Goal: Task Accomplishment & Management: Complete application form

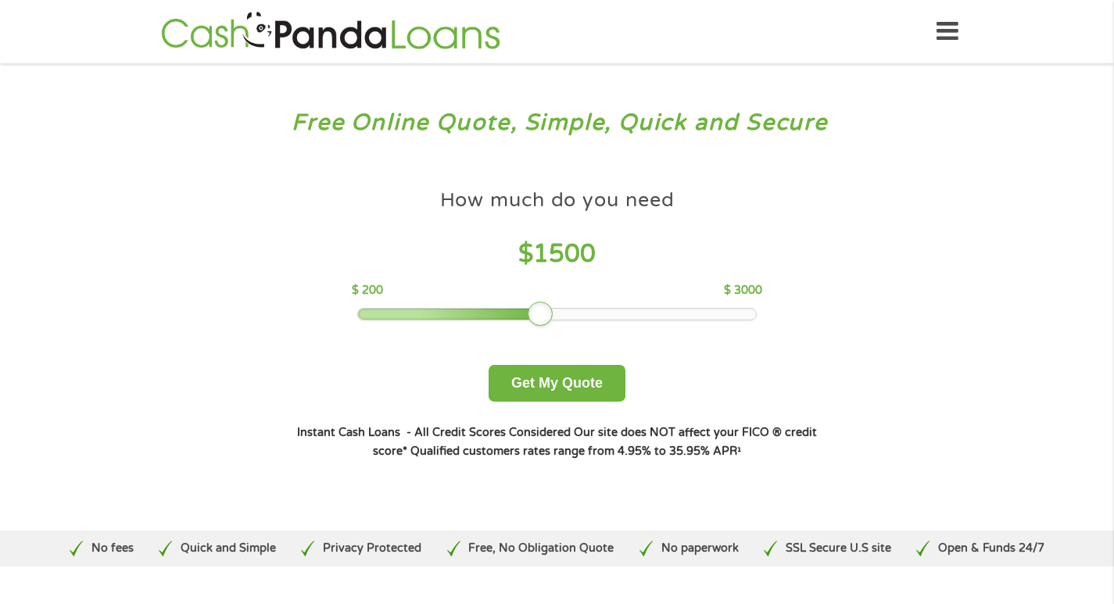
drag, startPoint x: 470, startPoint y: 314, endPoint x: 545, endPoint y: 309, distance: 74.4
click at [545, 309] on div at bounding box center [540, 314] width 25 height 25
drag, startPoint x: 546, startPoint y: 306, endPoint x: 558, endPoint y: 306, distance: 11.7
click at [558, 306] on div at bounding box center [554, 314] width 25 height 25
drag, startPoint x: 558, startPoint y: 306, endPoint x: 621, endPoint y: 301, distance: 63.5
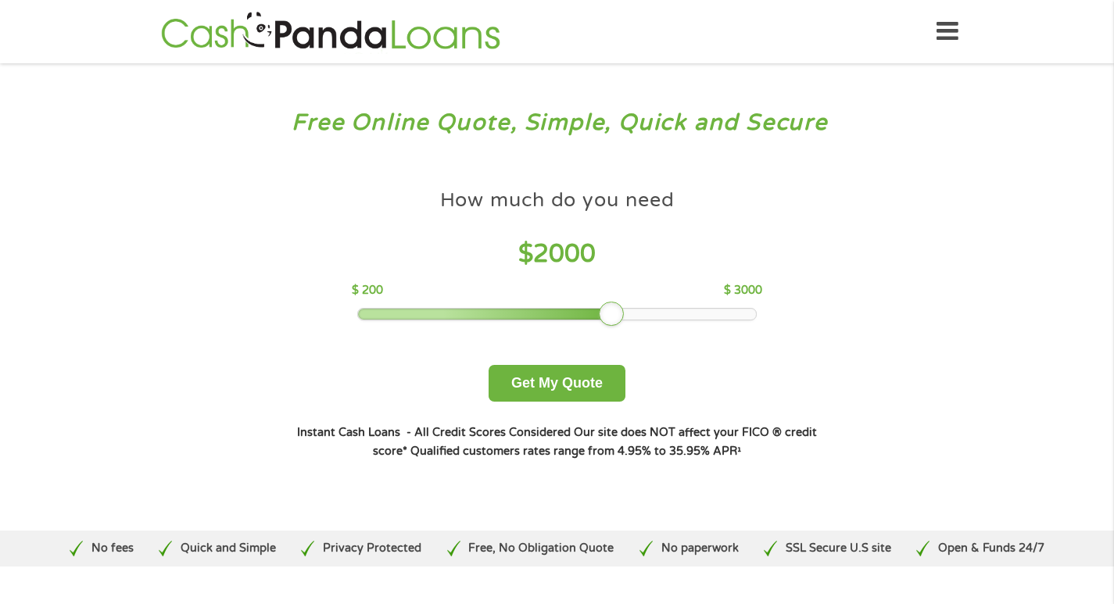
click at [621, 301] on div "How much do you need $ 2000 $ 200 $ 3000" at bounding box center [557, 250] width 410 height 139
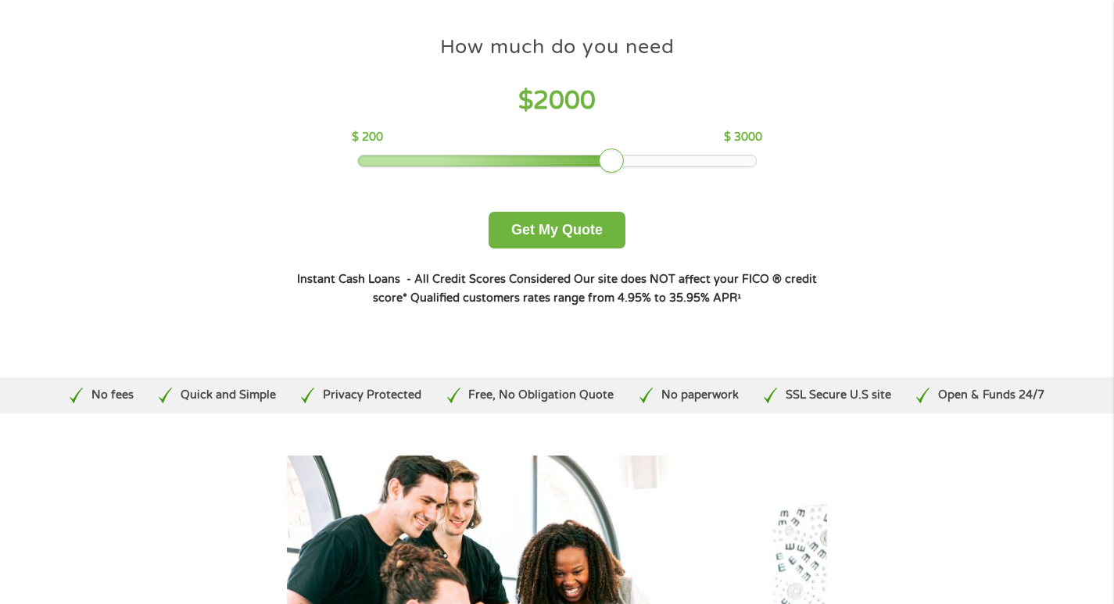
scroll to position [156, 0]
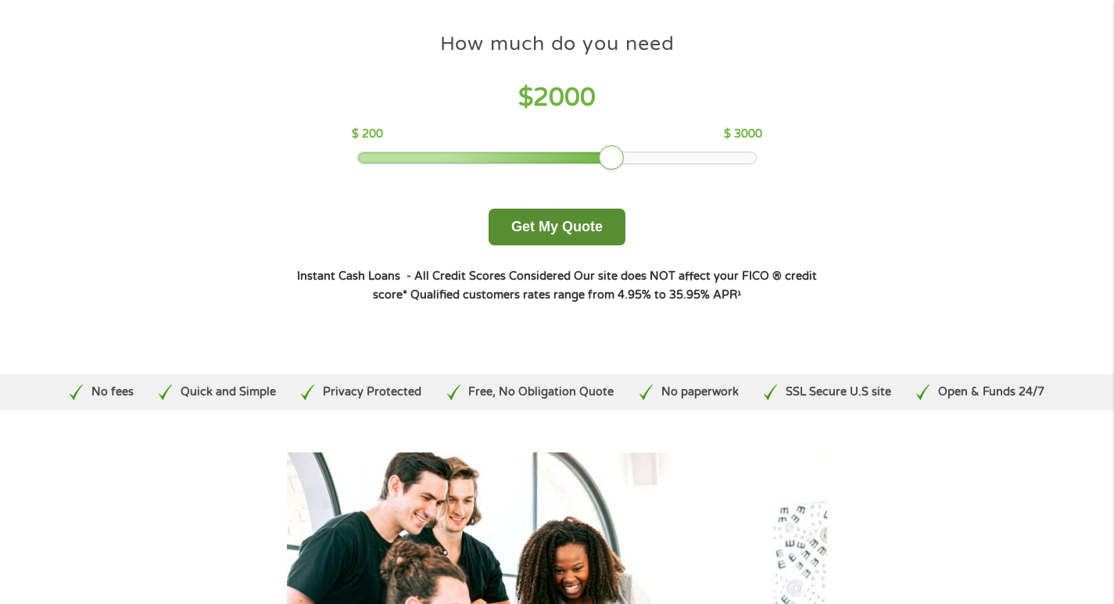
click at [528, 229] on button "Get My Quote" at bounding box center [556, 227] width 137 height 37
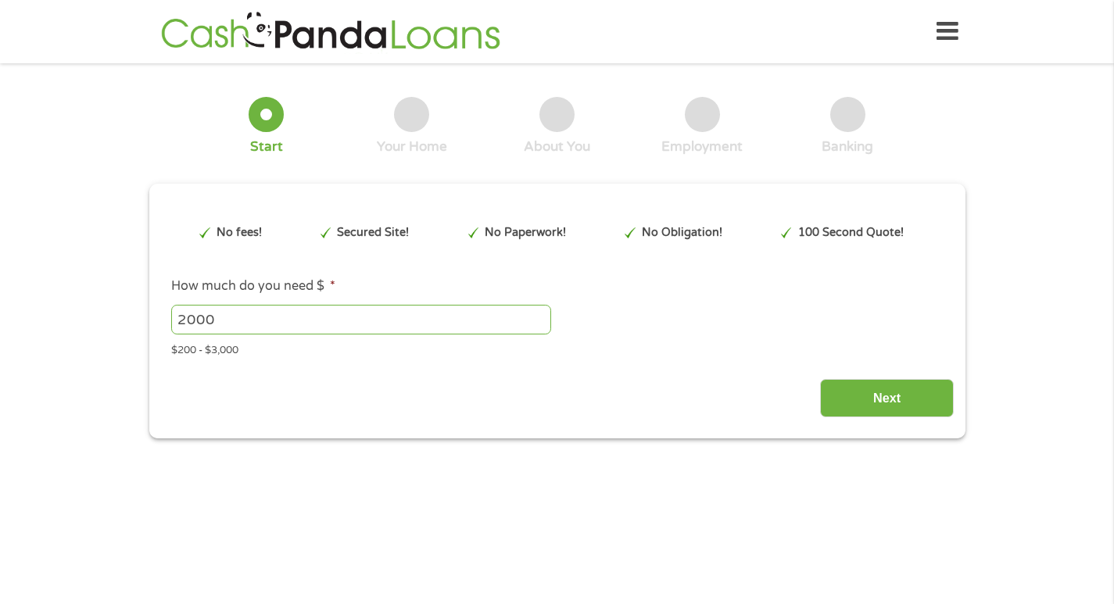
click at [541, 223] on div "No Paperwork!" at bounding box center [516, 233] width 113 height 42
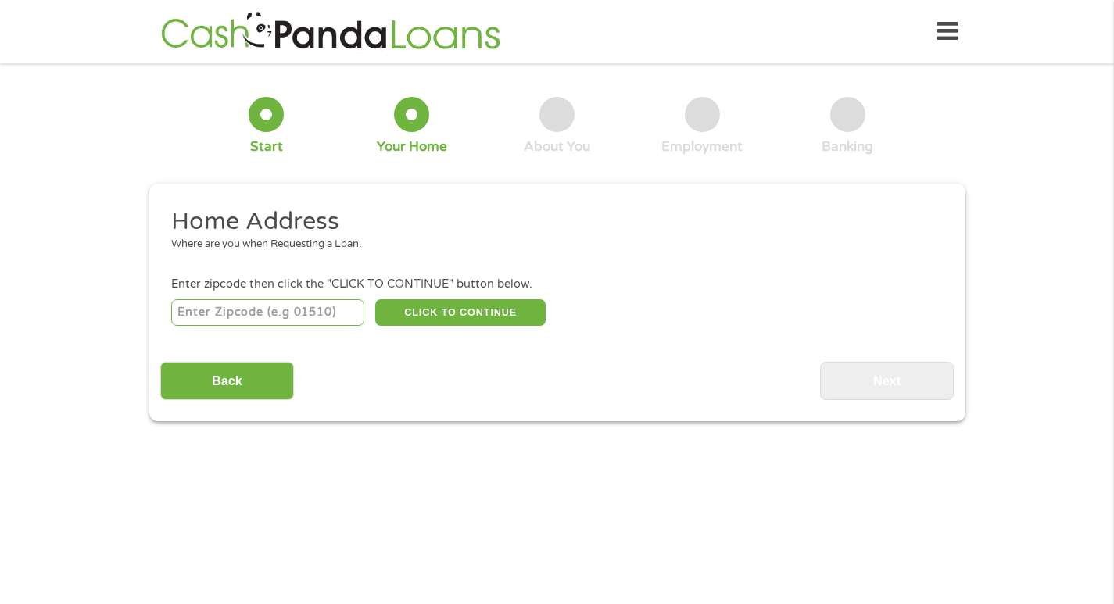
drag, startPoint x: 199, startPoint y: 309, endPoint x: 181, endPoint y: 308, distance: 18.0
click at [191, 308] on input "number" at bounding box center [267, 312] width 193 height 27
type input "49006"
click at [444, 309] on button "CLICK TO CONTINUE" at bounding box center [460, 312] width 170 height 27
type input "49006"
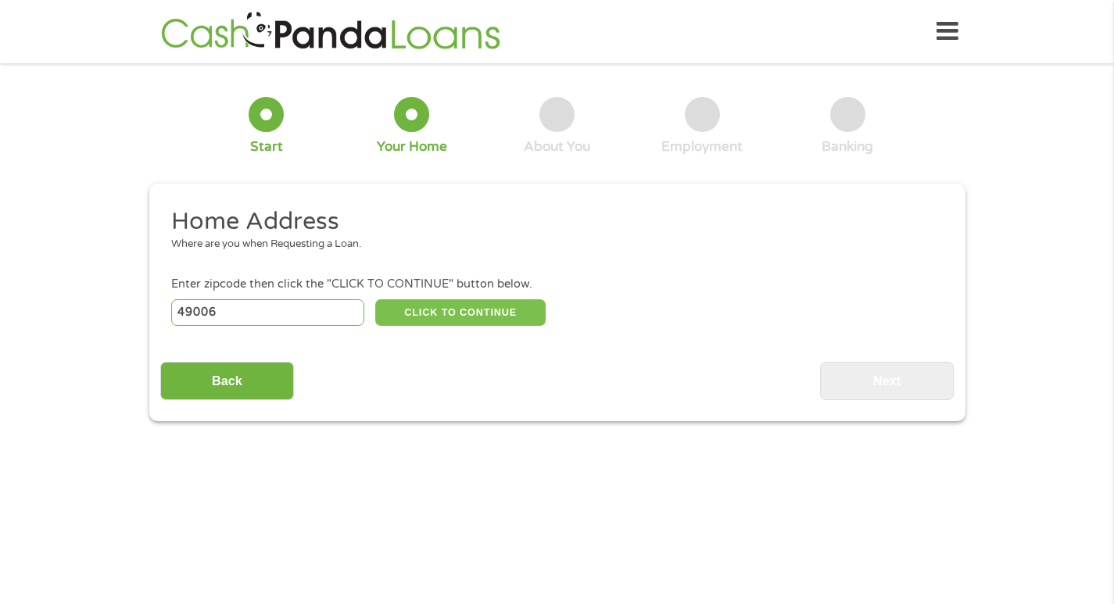
type input "Kalamazoo"
select select "[US_STATE]"
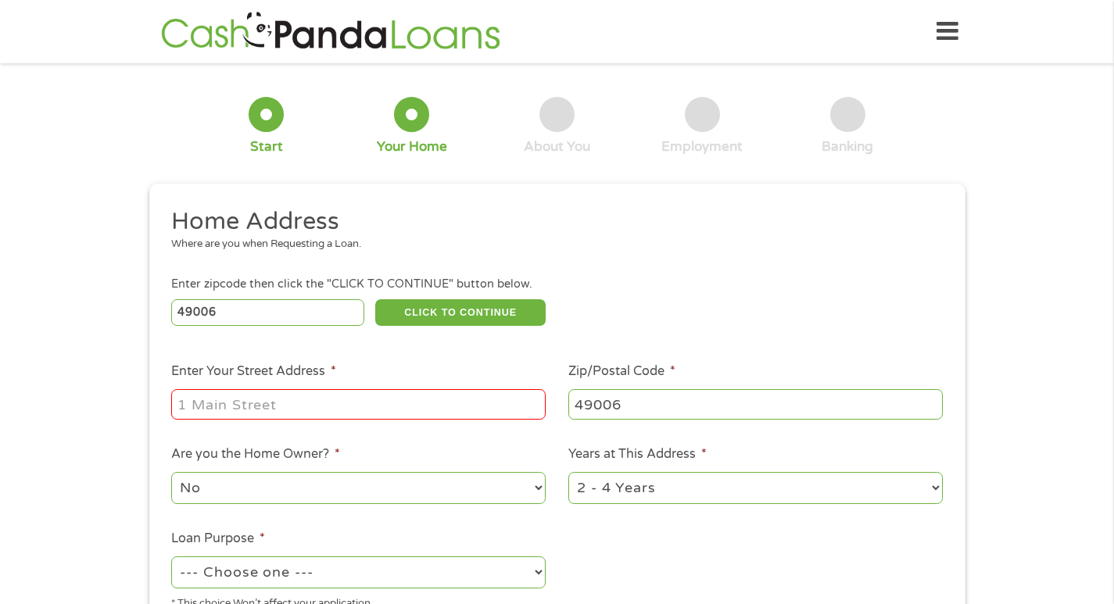
click at [197, 405] on input "Enter Your Street Address *" at bounding box center [358, 404] width 374 height 30
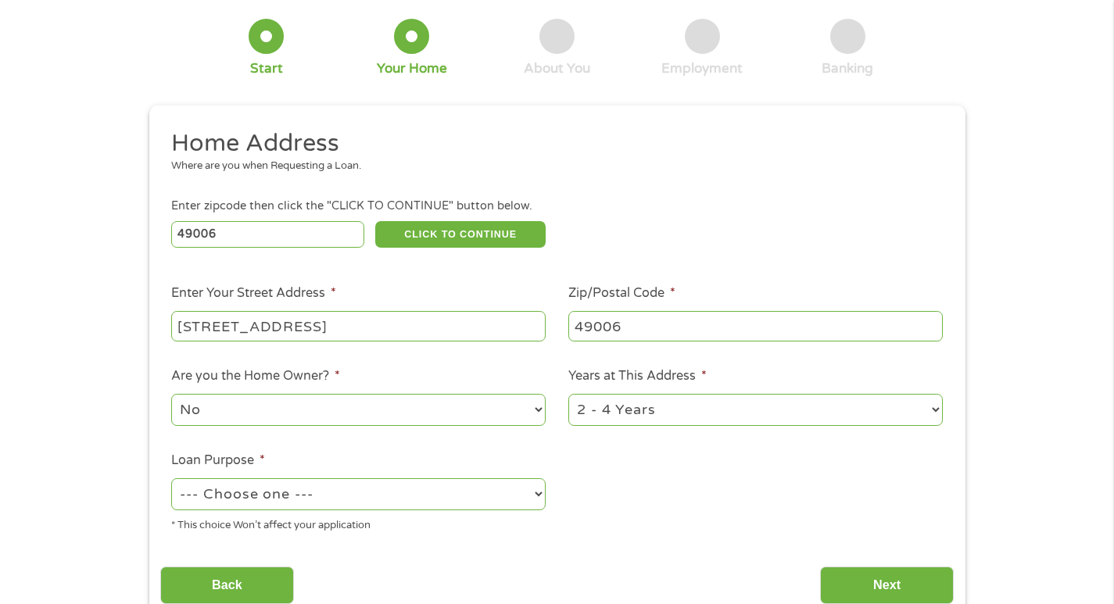
scroll to position [156, 0]
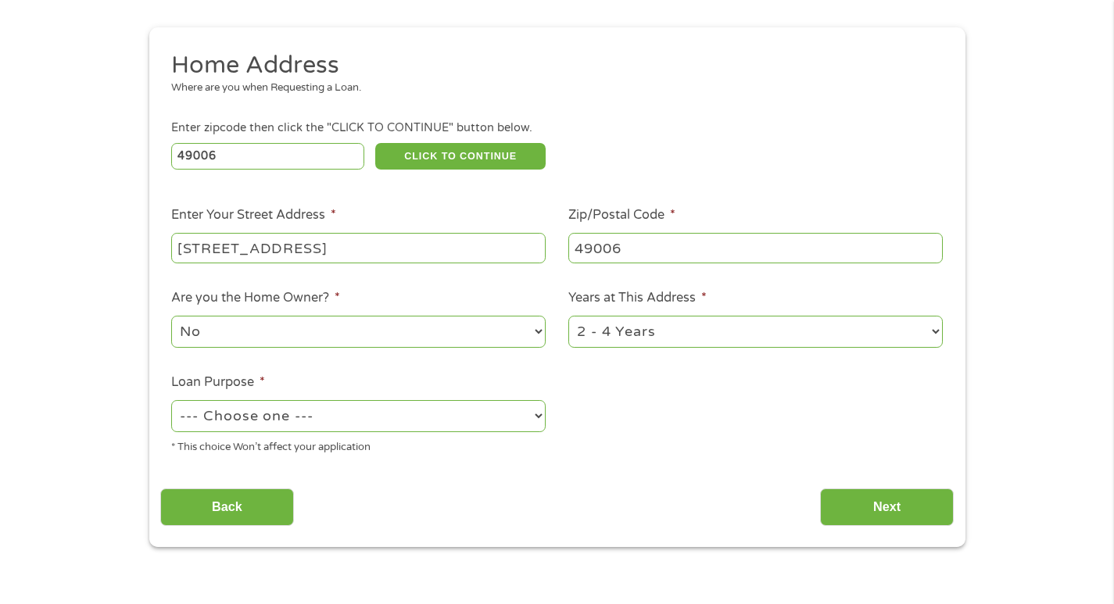
type input "522 Cherokee Street"
click at [542, 413] on select "--- Choose one --- Pay Bills Debt Consolidation Home Improvement Major Purchase…" at bounding box center [358, 416] width 374 height 32
select select "paybills"
click at [171, 400] on select "--- Choose one --- Pay Bills Debt Consolidation Home Improvement Major Purchase…" at bounding box center [358, 416] width 374 height 32
click at [871, 506] on input "Next" at bounding box center [887, 507] width 134 height 38
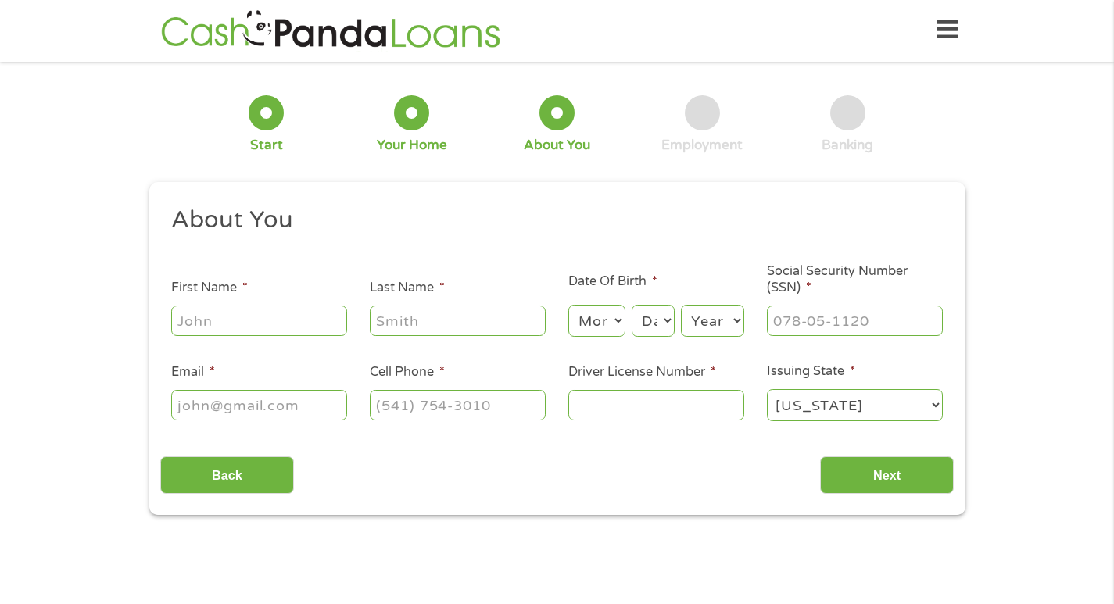
scroll to position [0, 0]
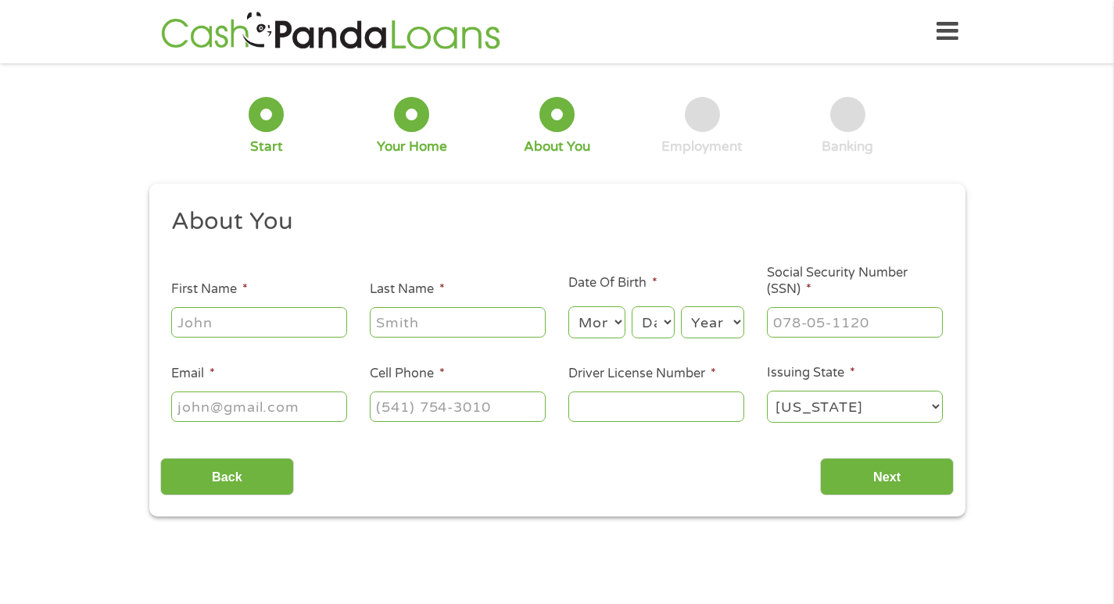
click at [191, 319] on input "First Name *" at bounding box center [259, 322] width 176 height 30
type input "[PERSON_NAME]"
type input "M"
click at [417, 320] on input "M" at bounding box center [458, 322] width 176 height 30
type input "[PERSON_NAME]"
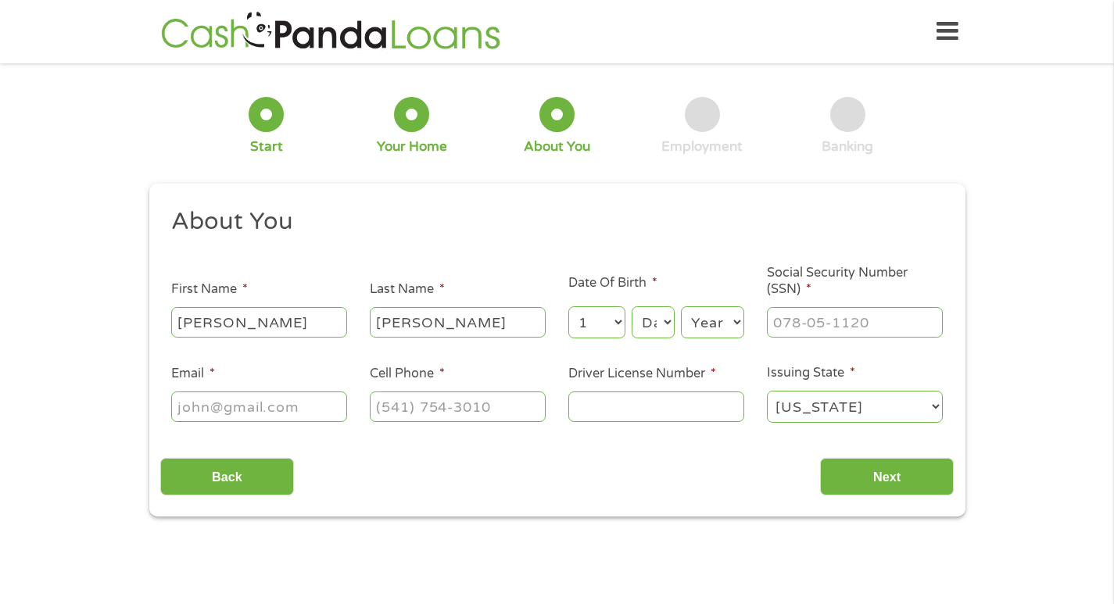
select select "10"
select select "28"
select select "1953"
click at [721, 206] on h2 "About You" at bounding box center [551, 221] width 760 height 31
drag, startPoint x: 777, startPoint y: 320, endPoint x: 765, endPoint y: 324, distance: 12.6
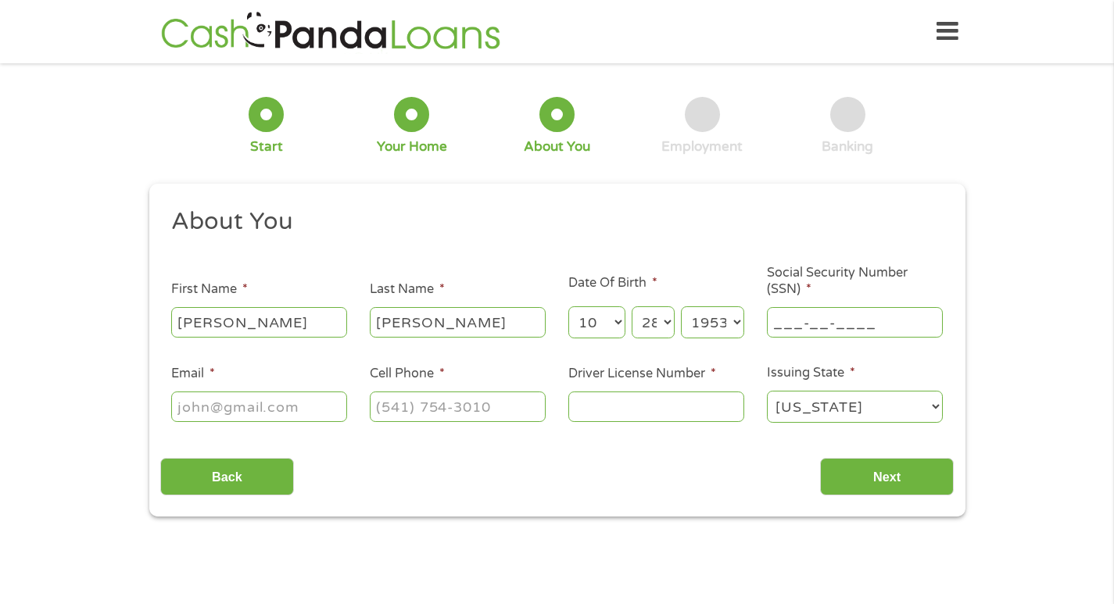
click at [776, 320] on input "___-__-____" at bounding box center [855, 322] width 176 height 30
type input "382-58-8776"
click at [188, 404] on input "Email *" at bounding box center [259, 407] width 176 height 30
type input "[EMAIL_ADDRESS][DOMAIN_NAME]"
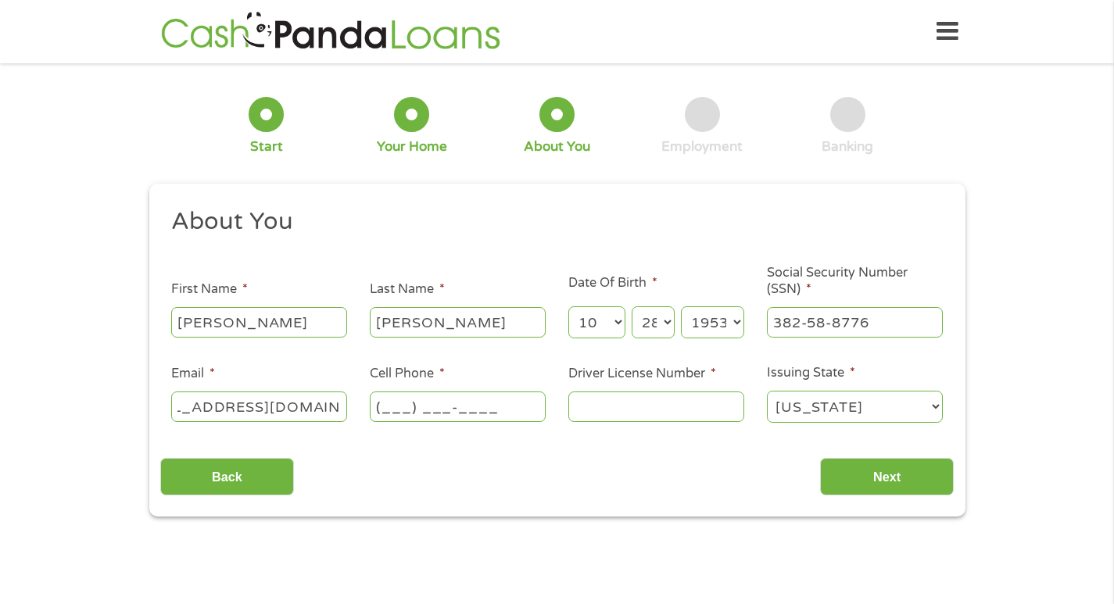
scroll to position [0, 0]
click at [384, 402] on input "(___) ___-____" at bounding box center [458, 407] width 176 height 30
type input "[PHONE_NUMBER]"
click at [582, 411] on input "Driver License Number *" at bounding box center [656, 407] width 176 height 30
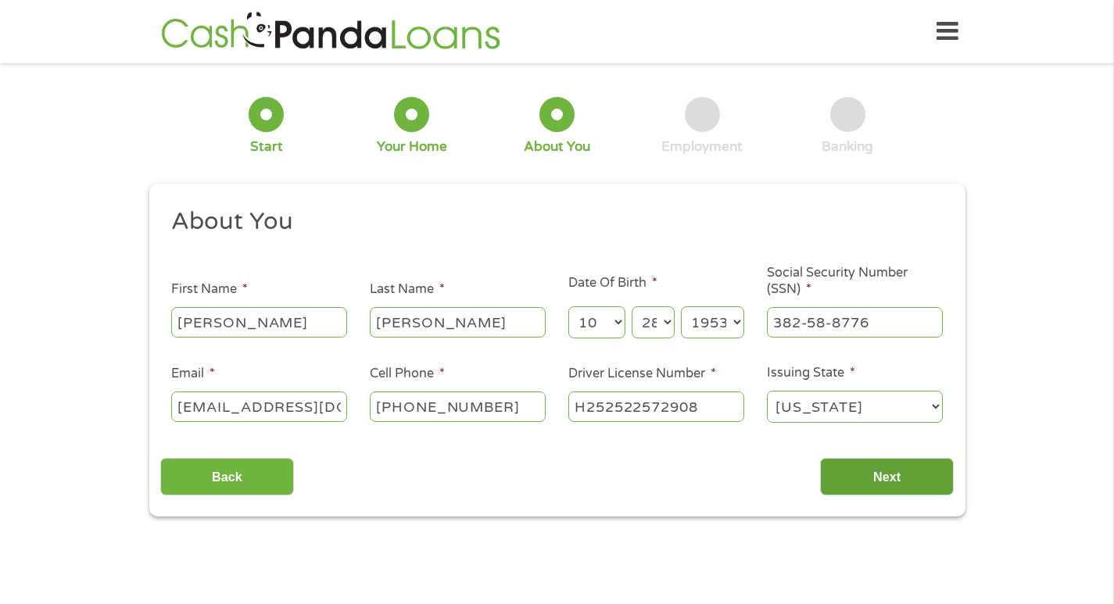
type input "H252522572908"
click at [864, 465] on input "Next" at bounding box center [887, 477] width 134 height 38
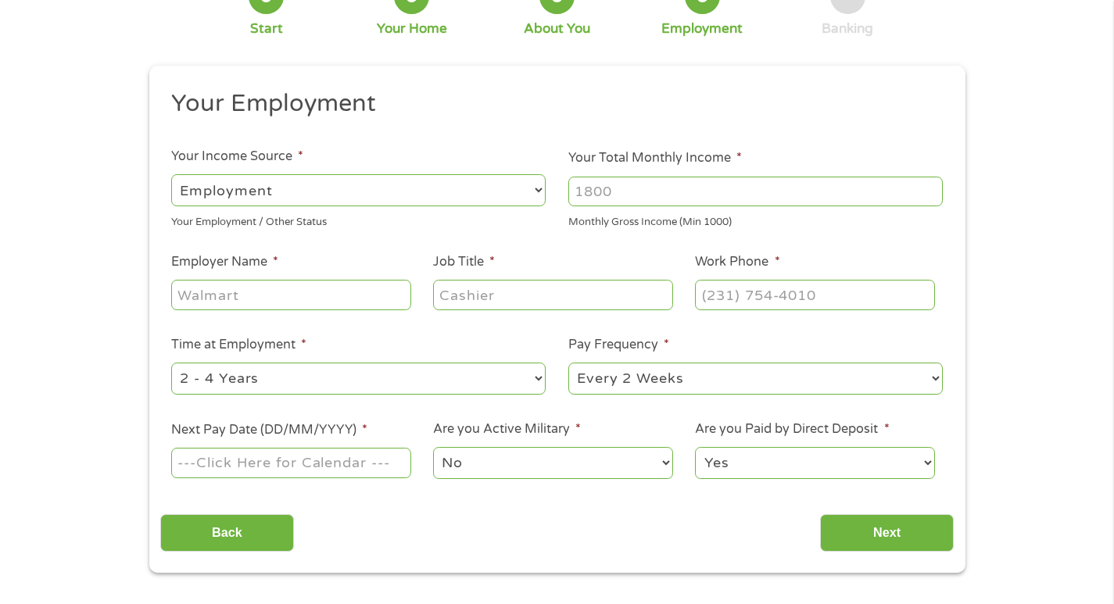
scroll to position [156, 0]
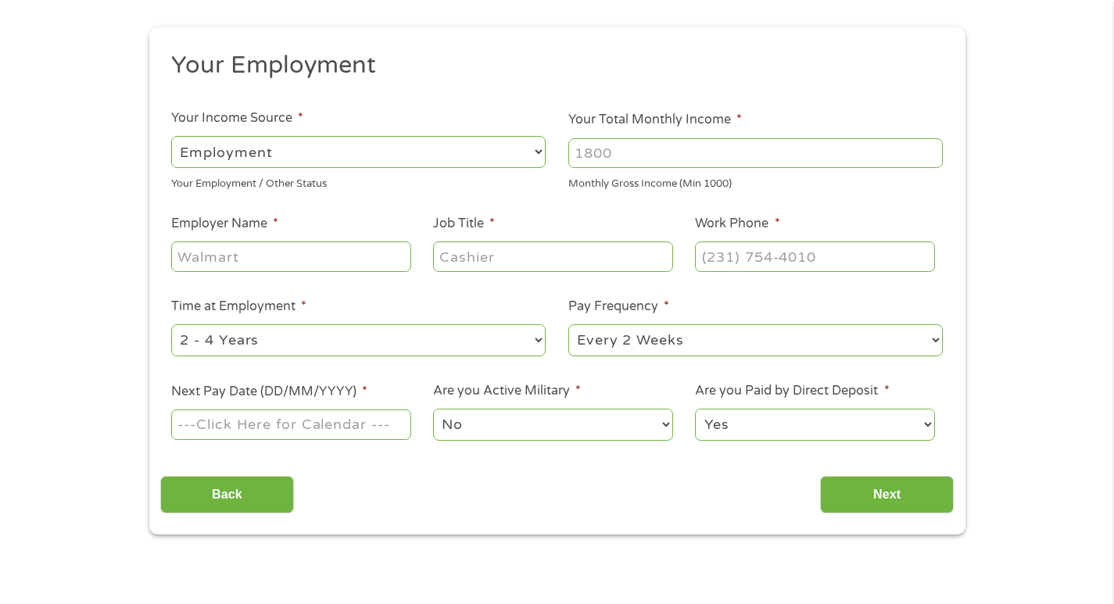
click at [284, 148] on select "--- Choose one --- Employment [DEMOGRAPHIC_DATA] Benefits" at bounding box center [358, 152] width 374 height 32
click at [171, 136] on select "--- Choose one --- Employment [DEMOGRAPHIC_DATA] Benefits" at bounding box center [358, 152] width 374 height 32
click at [277, 147] on select "--- Choose one --- Employment [DEMOGRAPHIC_DATA] Benefits" at bounding box center [358, 152] width 374 height 32
click at [483, 84] on li "Your Employment" at bounding box center [551, 68] width 782 height 37
click at [618, 152] on input "Your Total Monthly Income *" at bounding box center [755, 153] width 374 height 30
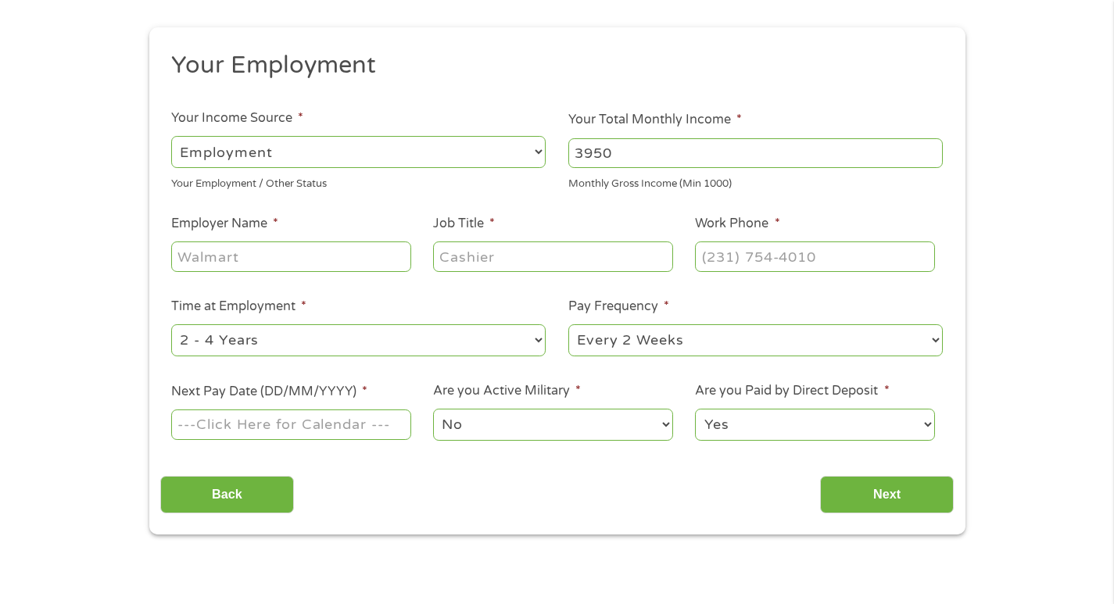
click at [582, 159] on input "3950" at bounding box center [755, 153] width 374 height 30
click at [614, 153] on input "3950" at bounding box center [755, 153] width 374 height 30
type input "3950.00"
click at [188, 257] on input "Employer Name *" at bounding box center [290, 256] width 239 height 30
type input "K"
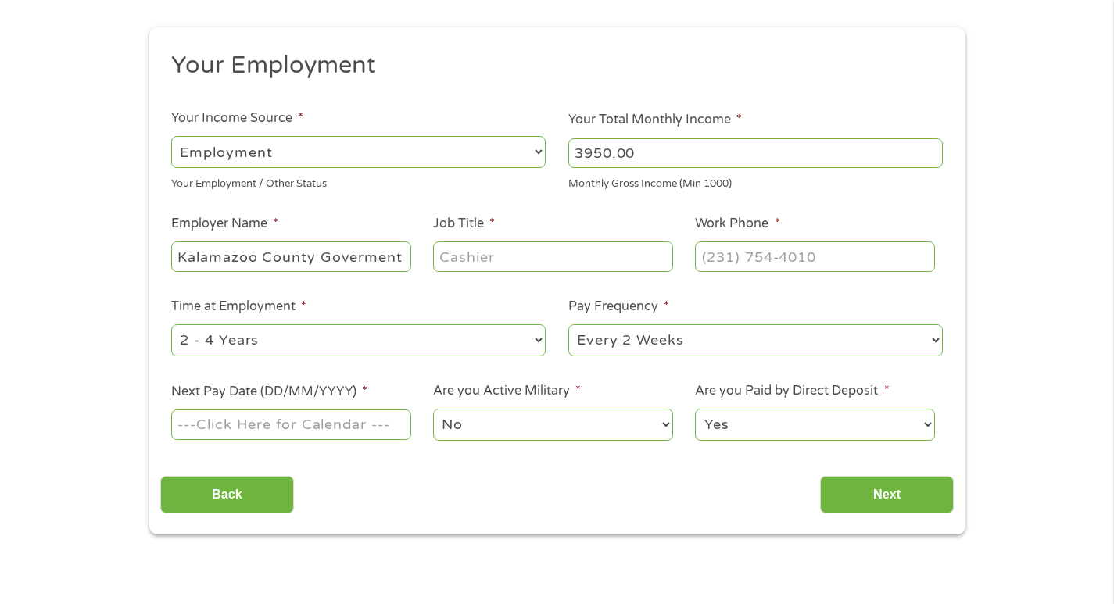
type input "Kalamazoo County Goverment"
click at [516, 254] on input "Job Title *" at bounding box center [552, 256] width 239 height 30
drag, startPoint x: 478, startPoint y: 258, endPoint x: 453, endPoint y: 256, distance: 25.1
click at [496, 260] on input "Tecta." at bounding box center [552, 256] width 239 height 30
type input "Tecta"
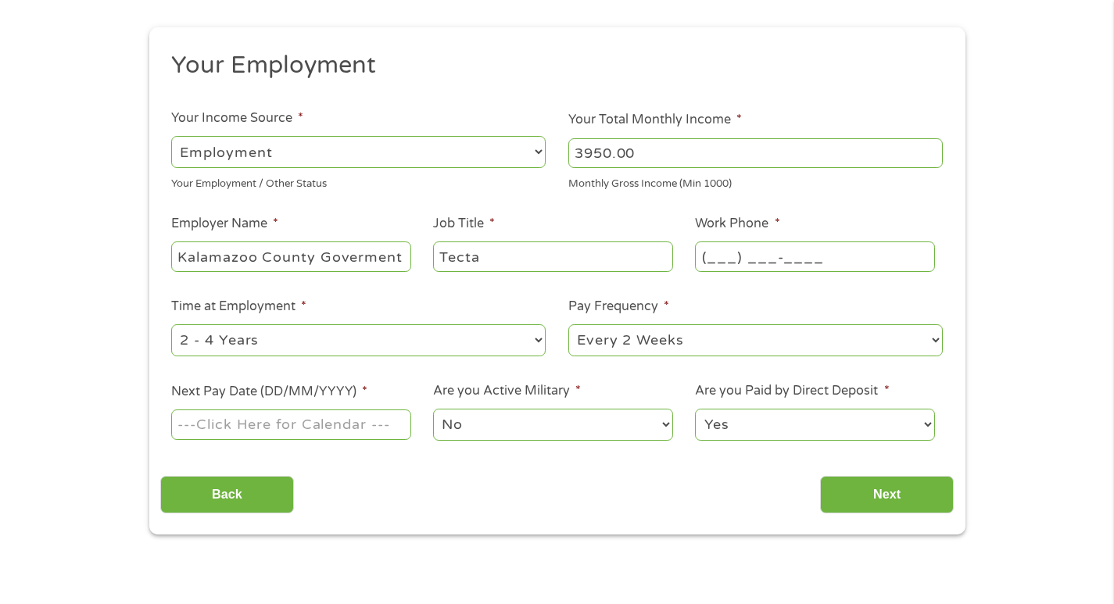
click at [708, 258] on input "(___) ___-____" at bounding box center [814, 256] width 239 height 30
type input "(236) 349-2647"
click at [263, 335] on select "--- Choose one --- 1 Year or less 1 - 2 Years 2 - 4 Years Over 4 Years" at bounding box center [358, 340] width 374 height 32
click at [279, 334] on select "--- Choose one --- 1 Year or less 1 - 2 Years 2 - 4 Years Over 4 Years" at bounding box center [358, 340] width 374 height 32
click at [258, 337] on select "--- Choose one --- 1 Year or less 1 - 2 Years 2 - 4 Years Over 4 Years" at bounding box center [358, 340] width 374 height 32
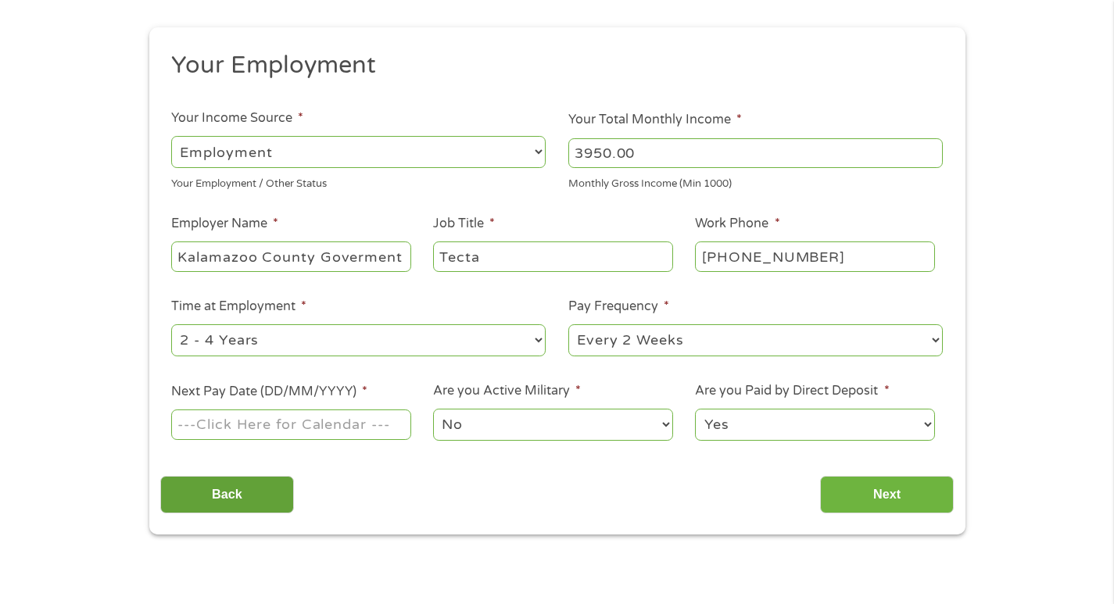
select select "60months"
click at [171, 324] on select "--- Choose one --- 1 Year or less 1 - 2 Years 2 - 4 Years Over 4 Years" at bounding box center [358, 340] width 374 height 32
click at [191, 423] on input "Next Pay Date (DD/MM/YYYY) *" at bounding box center [290, 425] width 239 height 30
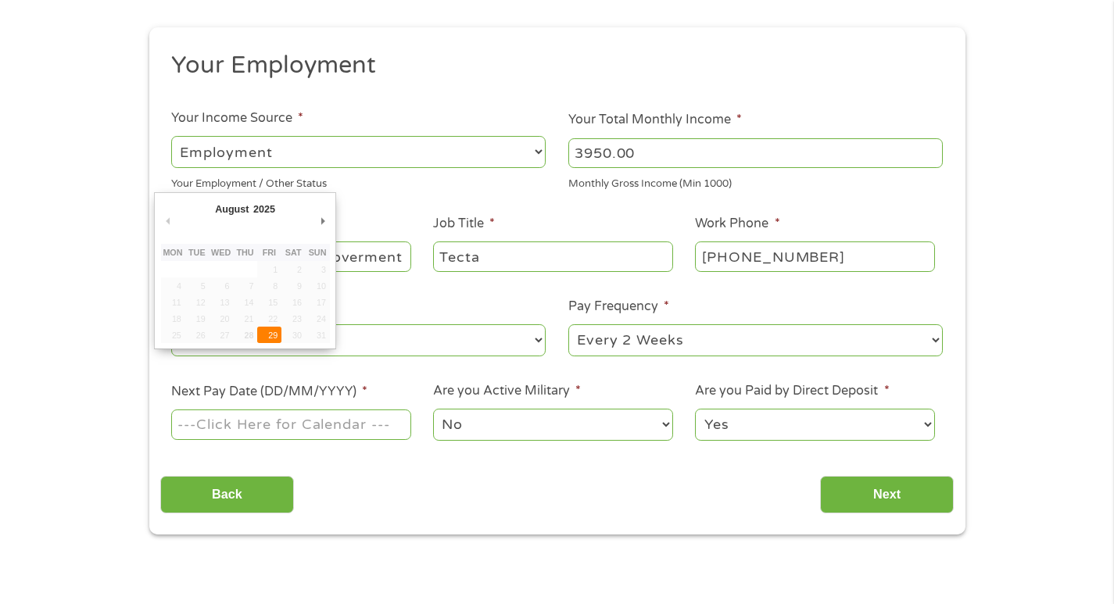
type input "[DATE]"
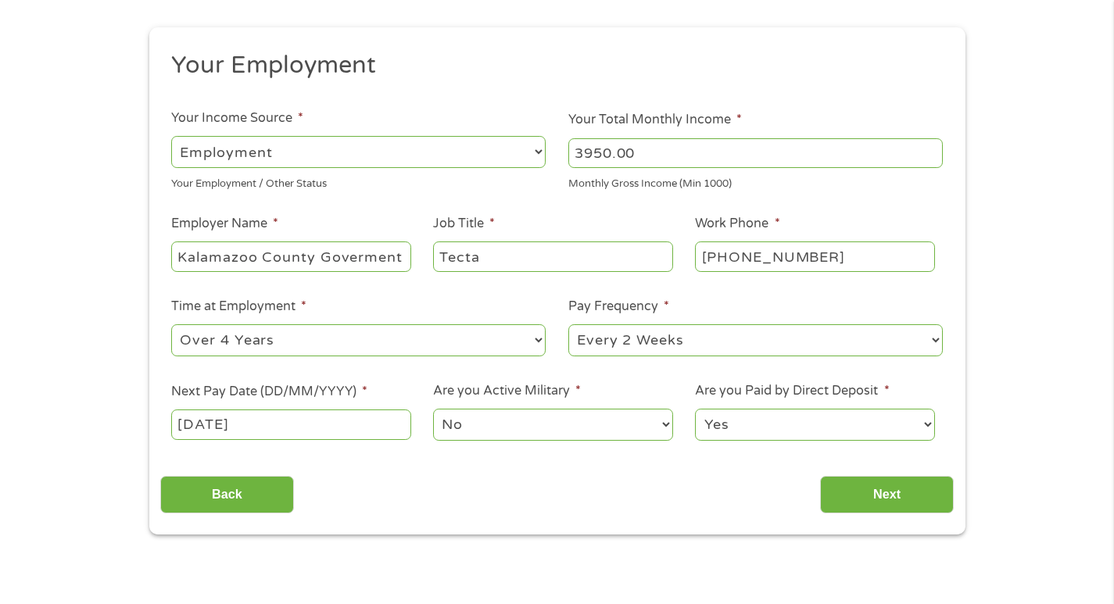
click at [489, 263] on input "Tecta" at bounding box center [552, 256] width 239 height 30
type input "Technician"
click at [891, 486] on input "Next" at bounding box center [887, 495] width 134 height 38
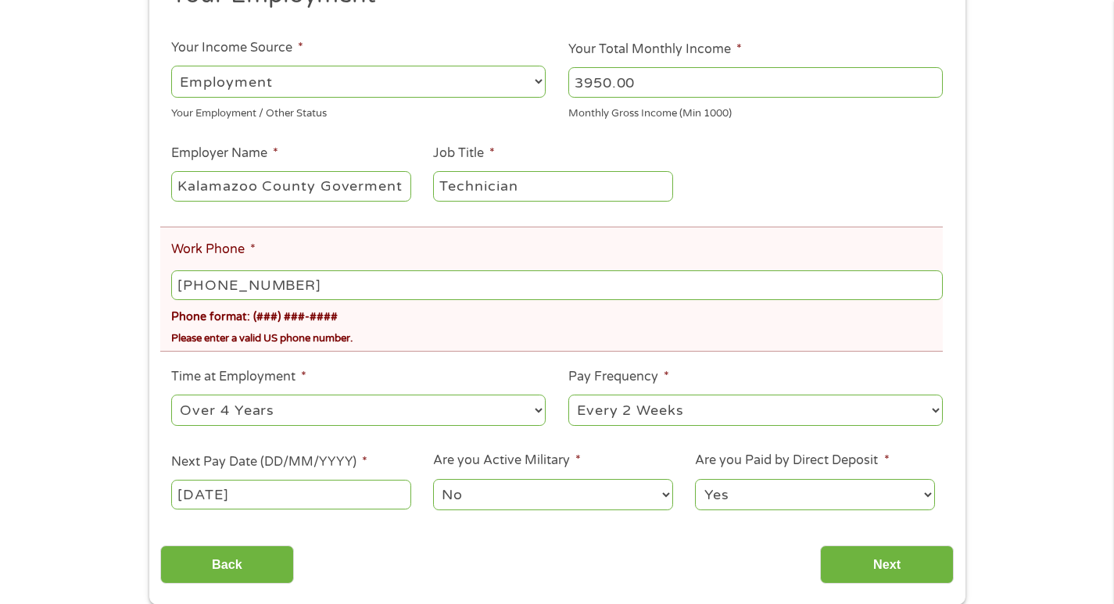
scroll to position [313, 0]
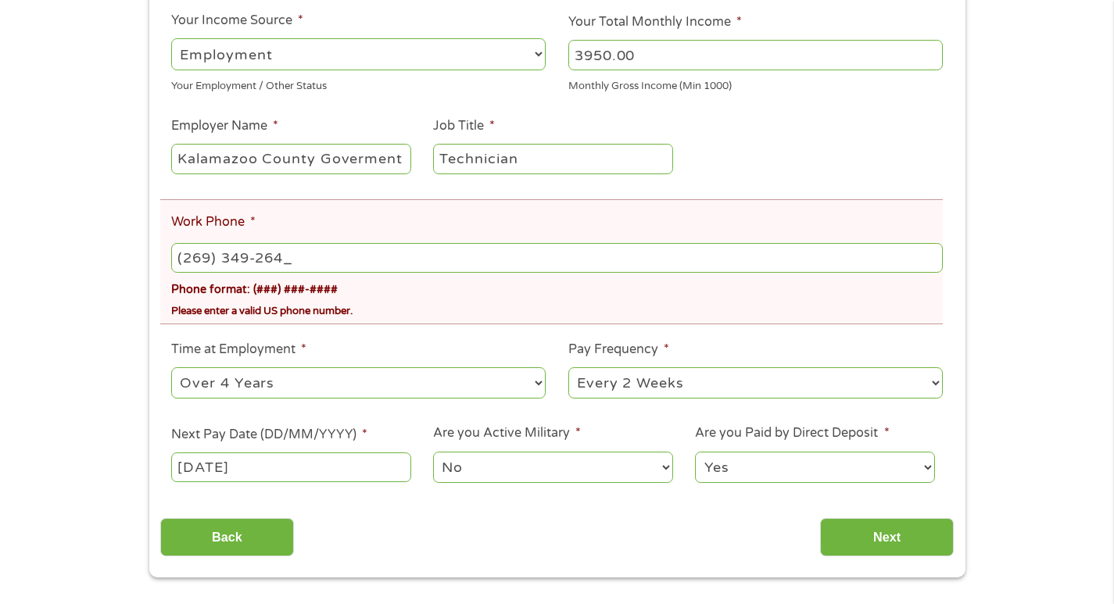
type input "[PHONE_NUMBER]"
click at [481, 217] on li "Work Phone * (269) 349-2647 Phone format: (###) ###-#### Please enter a valid U…" at bounding box center [551, 261] width 782 height 125
click at [915, 536] on input "Next" at bounding box center [887, 537] width 134 height 38
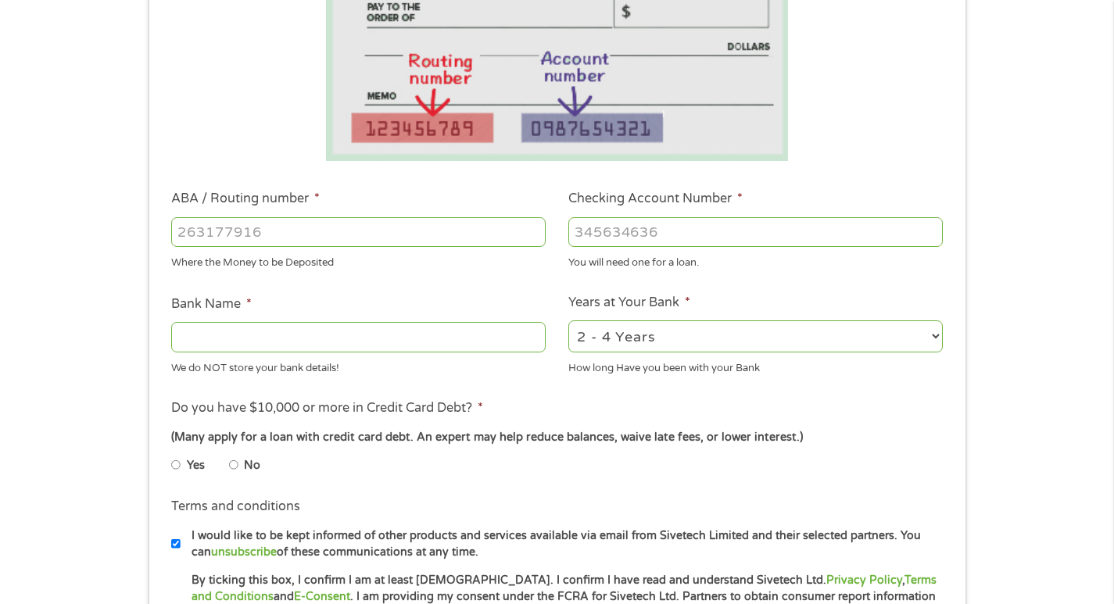
click at [269, 229] on input "ABA / Routing number *" at bounding box center [358, 232] width 374 height 30
type input "272481839"
type input "CONSUMERS CREDIT UNION"
type input "272481839"
click at [595, 231] on input "Checking Account Number *" at bounding box center [755, 232] width 374 height 30
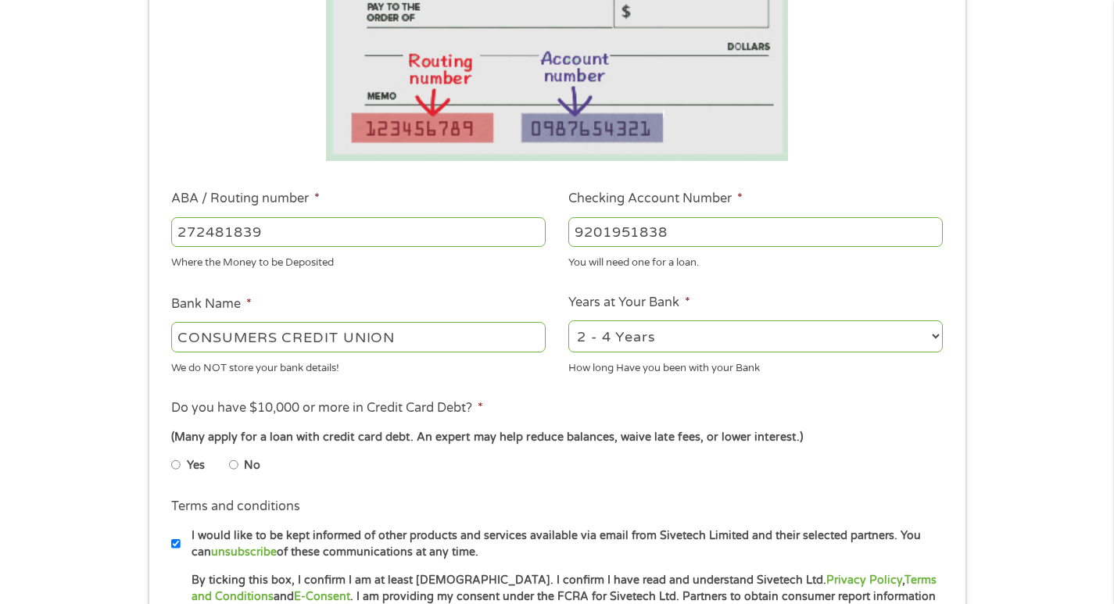
type input "9201951838"
click at [664, 333] on select "2 - 4 Years 6 - 12 Months 1 - 2 Years Over 4 Years" at bounding box center [755, 336] width 374 height 32
select select "60months"
click at [568, 320] on select "2 - 4 Years 6 - 12 Months 1 - 2 Years Over 4 Years" at bounding box center [755, 336] width 374 height 32
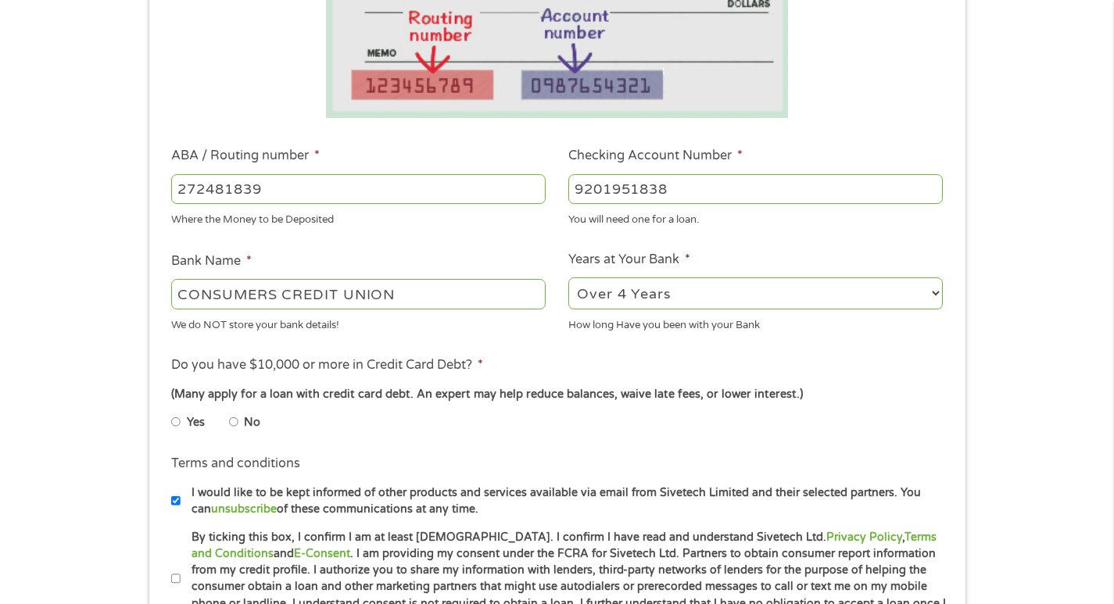
scroll to position [391, 0]
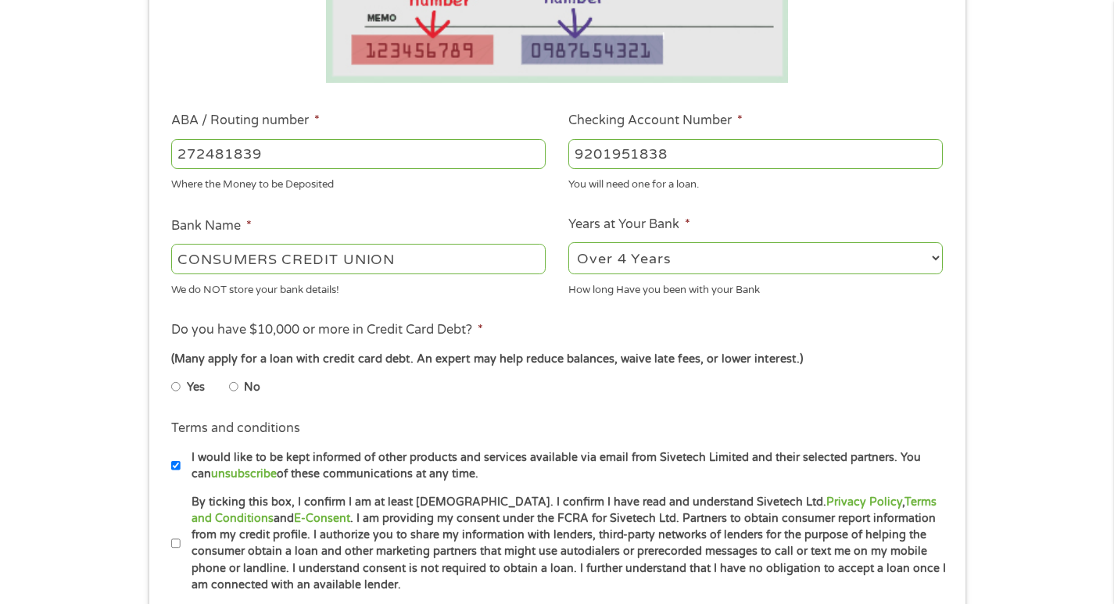
click at [236, 385] on input "No" at bounding box center [233, 386] width 9 height 25
radio input "true"
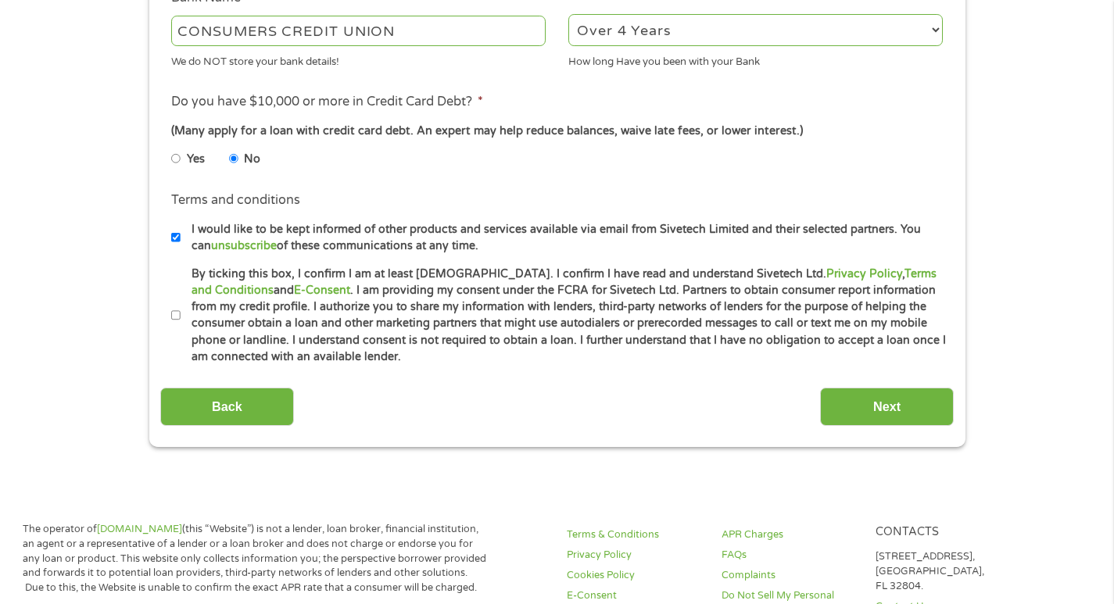
scroll to position [625, 0]
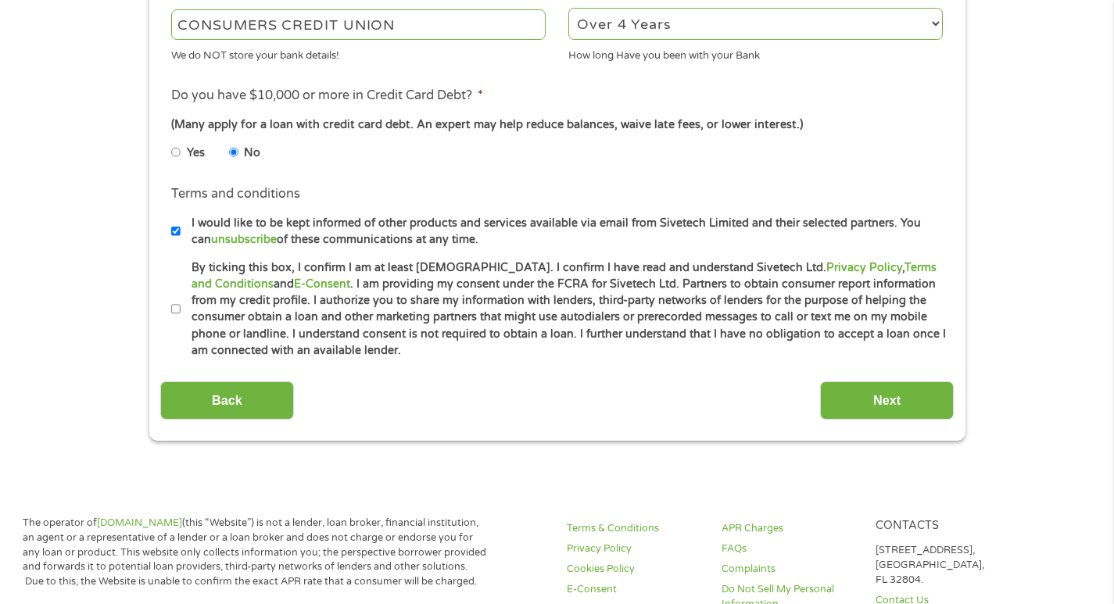
click at [174, 309] on input "By ticking this box, I confirm I am at least [DEMOGRAPHIC_DATA]. I confirm I ha…" at bounding box center [175, 309] width 9 height 25
checkbox input "true"
click at [866, 396] on input "Next" at bounding box center [887, 400] width 134 height 38
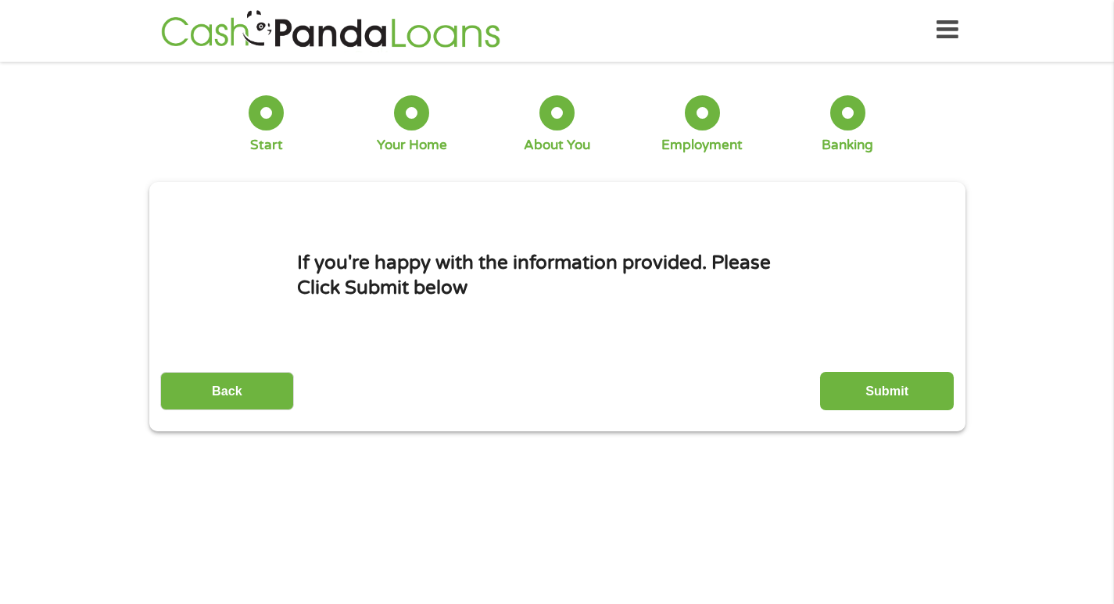
scroll to position [0, 0]
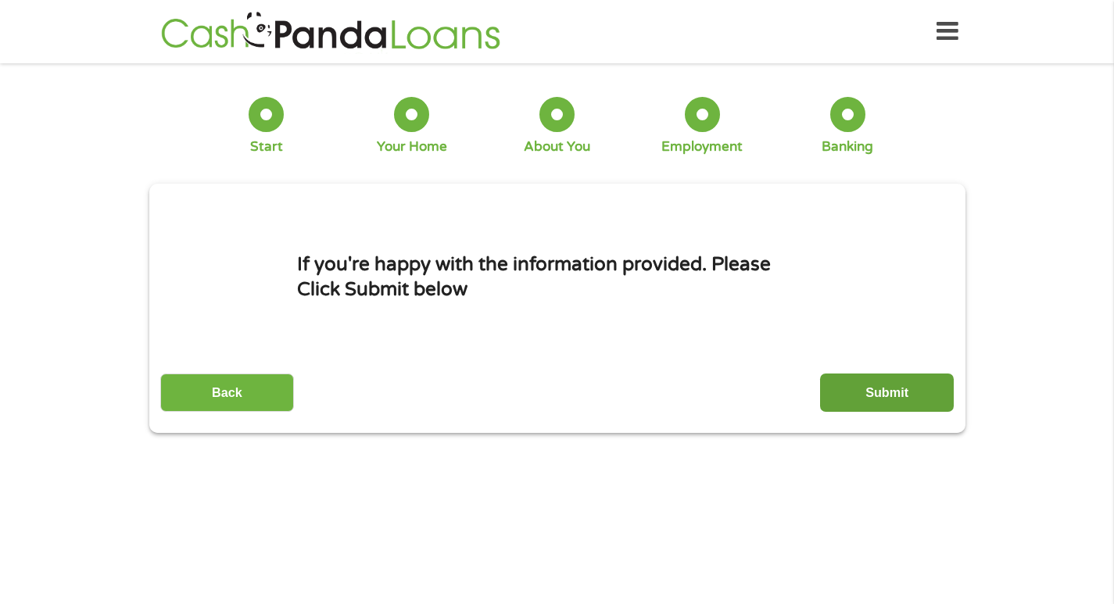
click at [874, 388] on input "Submit" at bounding box center [887, 393] width 134 height 38
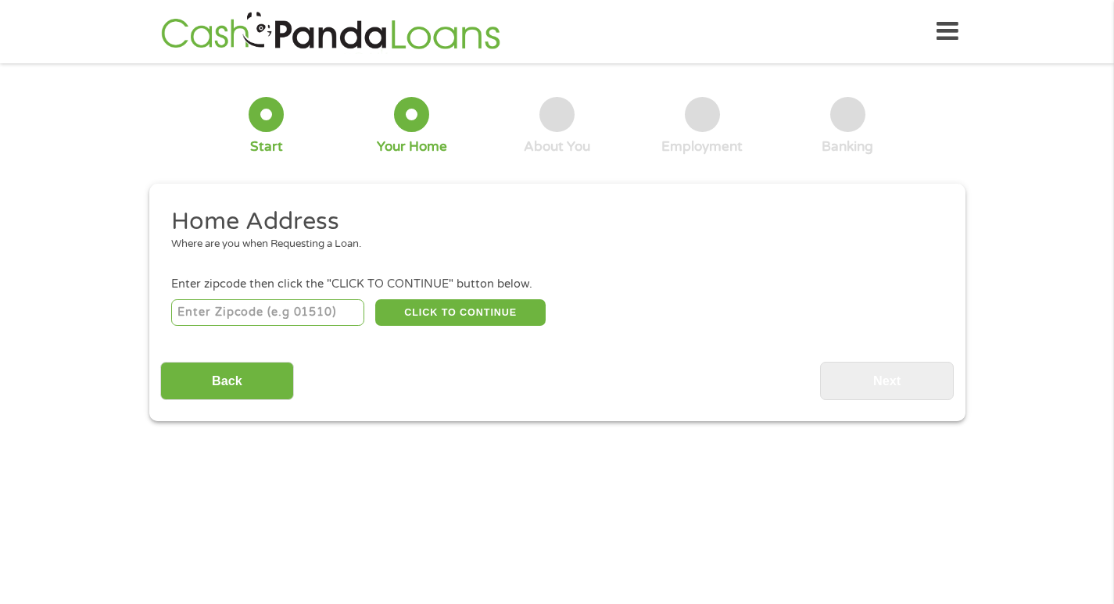
drag, startPoint x: 195, startPoint y: 313, endPoint x: 187, endPoint y: 315, distance: 8.2
click at [190, 315] on input "number" at bounding box center [267, 312] width 193 height 27
type input "49006"
click at [436, 314] on button "CLICK TO CONTINUE" at bounding box center [460, 312] width 170 height 27
type input "49006"
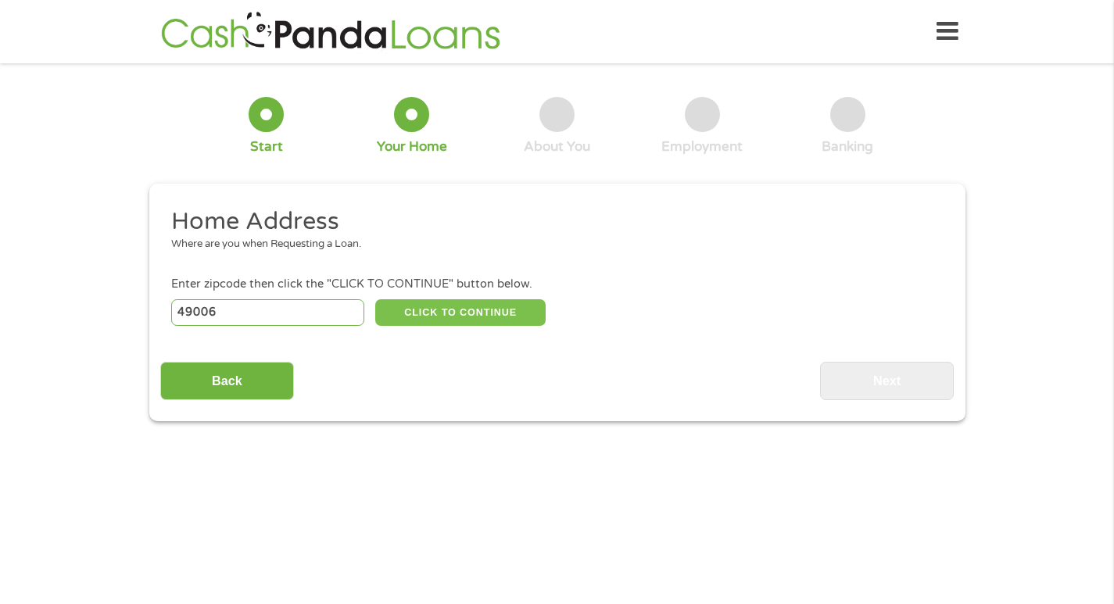
type input "Kalamazoo"
select select "[US_STATE]"
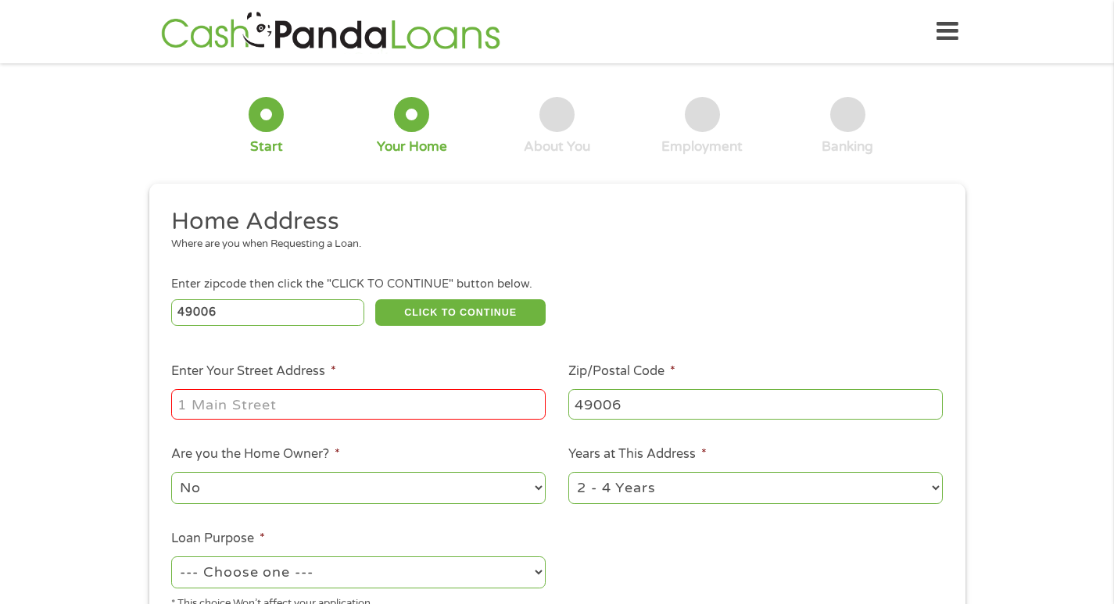
drag, startPoint x: 191, startPoint y: 396, endPoint x: 739, endPoint y: 271, distance: 562.7
click at [739, 271] on ul "Home Address Where are you when Requesting a Loan. Enter zipcode then click the…" at bounding box center [556, 414] width 793 height 417
click at [202, 409] on input "Enter Your Street Address *" at bounding box center [358, 404] width 374 height 30
click at [310, 400] on input "522 Cherokee" at bounding box center [358, 404] width 374 height 30
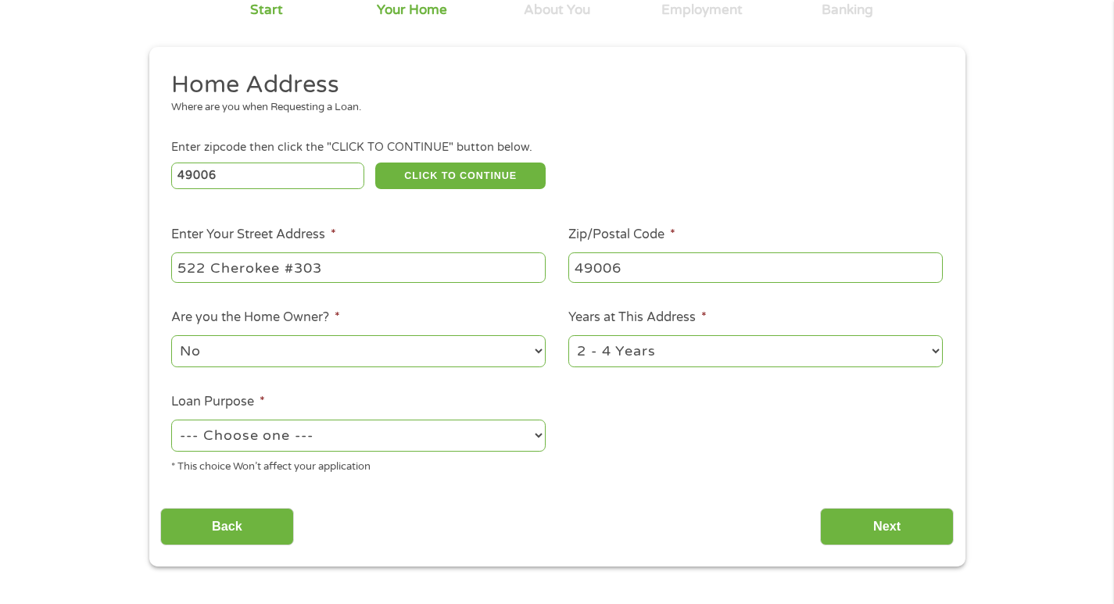
scroll to position [156, 0]
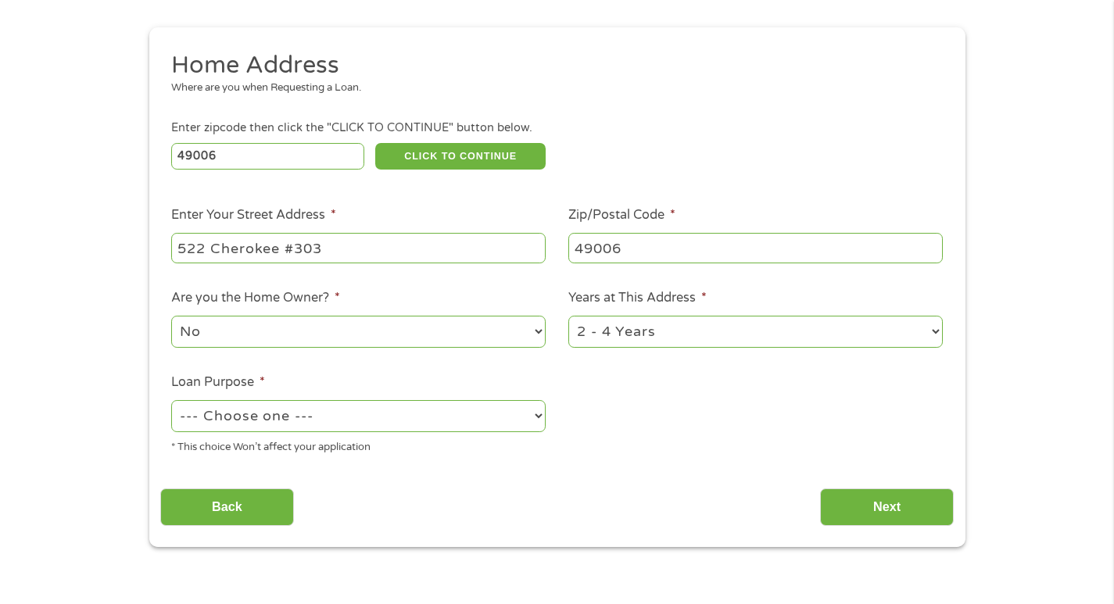
type input "522 Cherokee #303"
drag, startPoint x: 539, startPoint y: 417, endPoint x: 501, endPoint y: 403, distance: 40.5
click at [538, 416] on select "--- Choose one --- Pay Bills Debt Consolidation Home Improvement Major Purchase…" at bounding box center [358, 416] width 374 height 32
select select "paybills"
click at [171, 400] on select "--- Choose one --- Pay Bills Debt Consolidation Home Improvement Major Purchase…" at bounding box center [358, 416] width 374 height 32
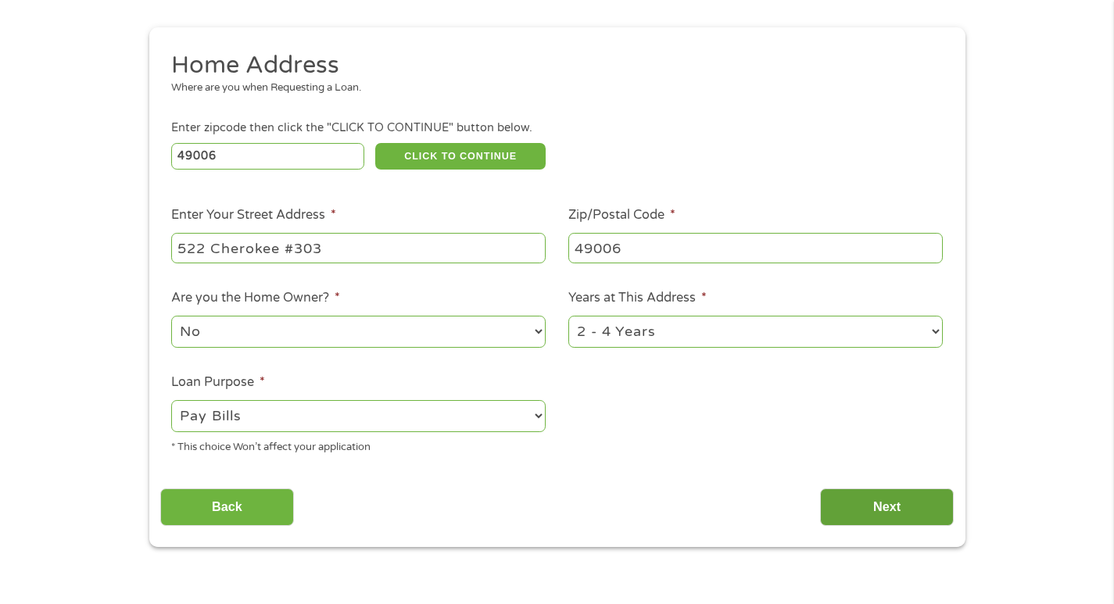
click at [912, 503] on input "Next" at bounding box center [887, 507] width 134 height 38
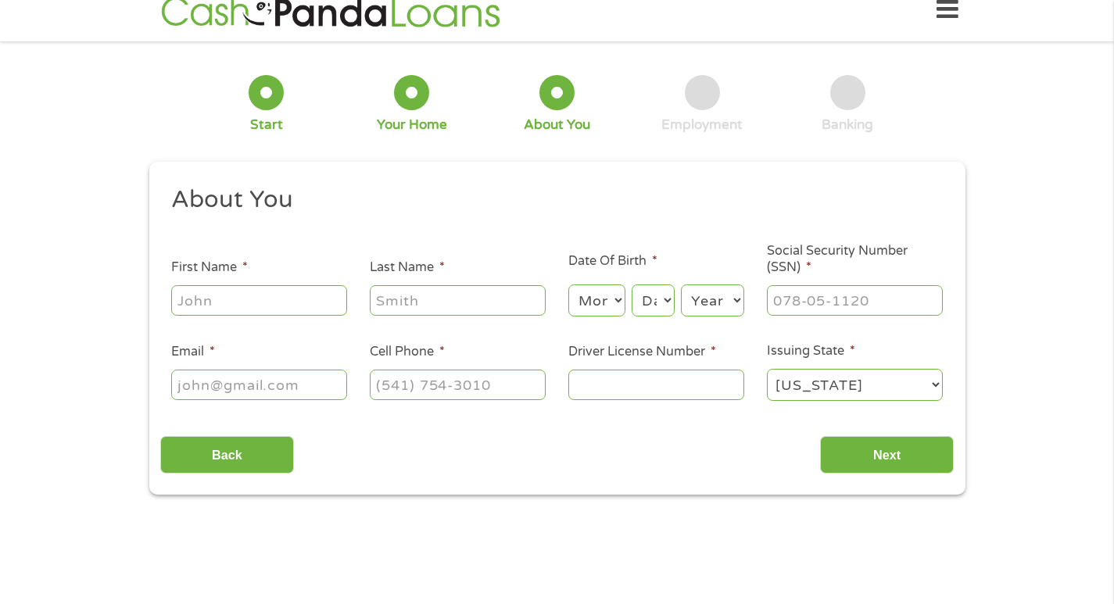
scroll to position [0, 0]
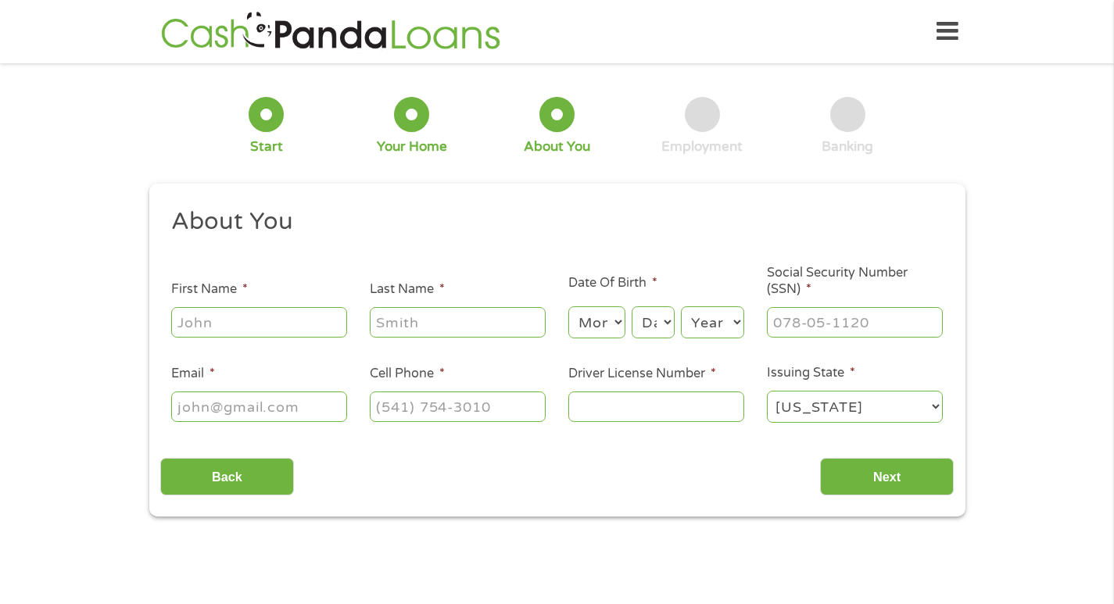
click at [191, 320] on input "First Name *" at bounding box center [259, 322] width 176 height 30
type input "l"
click at [460, 227] on h2 "About You" at bounding box center [551, 221] width 760 height 31
click at [708, 118] on div at bounding box center [702, 114] width 35 height 35
click at [222, 320] on input "First Name *" at bounding box center [259, 322] width 176 height 30
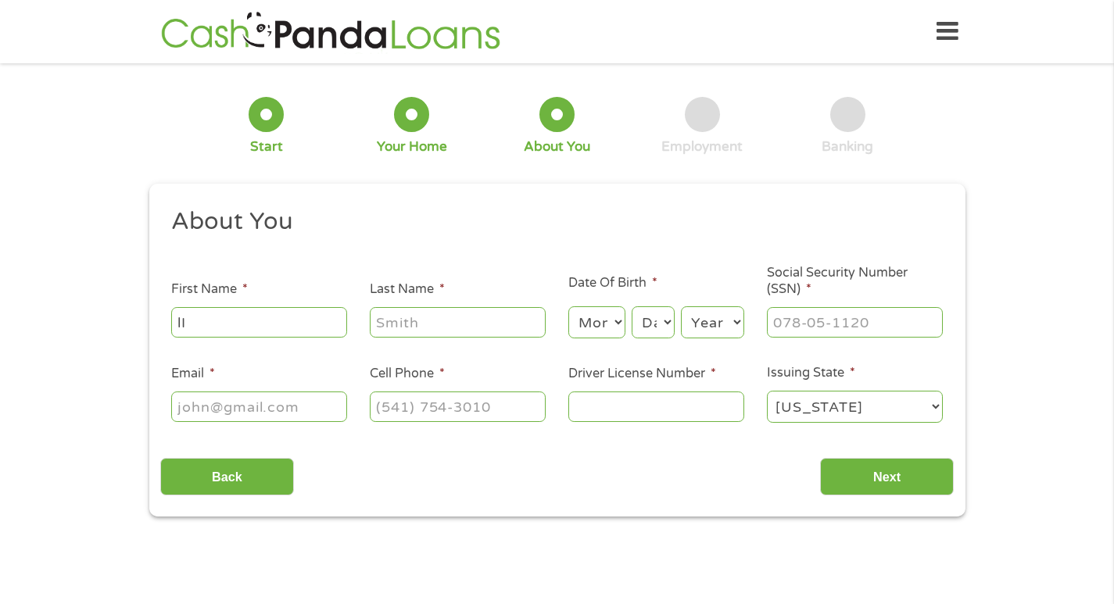
type input "l"
type input "[PERSON_NAME]"
type input "h"
type input "[PERSON_NAME]"
select select "10"
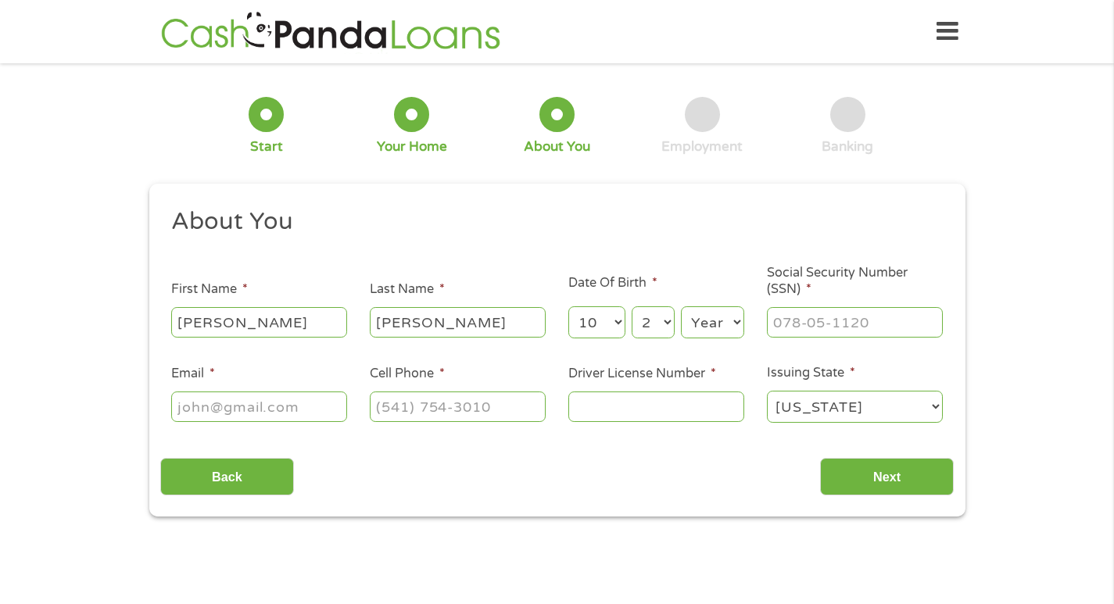
select select "28"
select select "1953"
click at [778, 320] on input "___-__-____" at bounding box center [855, 322] width 176 height 30
type input "269-59-9886"
click at [202, 408] on input "Email *" at bounding box center [259, 407] width 176 height 30
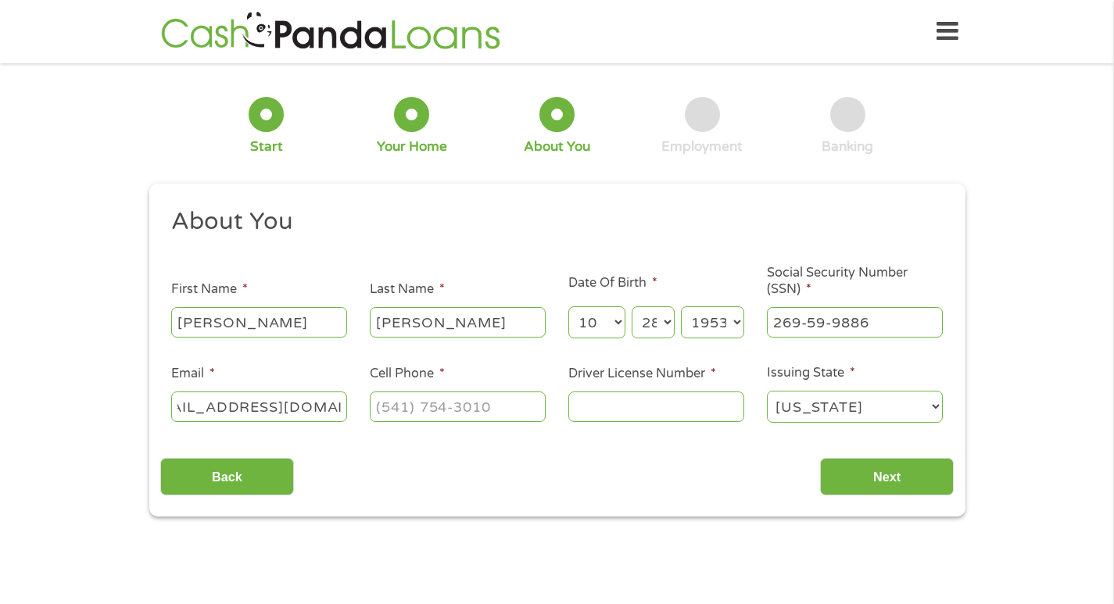
scroll to position [0, 55]
type input "[EMAIL_ADDRESS][DOMAIN_NAME]"
click at [378, 412] on input "(___) ___-____" at bounding box center [458, 407] width 176 height 30
type input "[PHONE_NUMBER]"
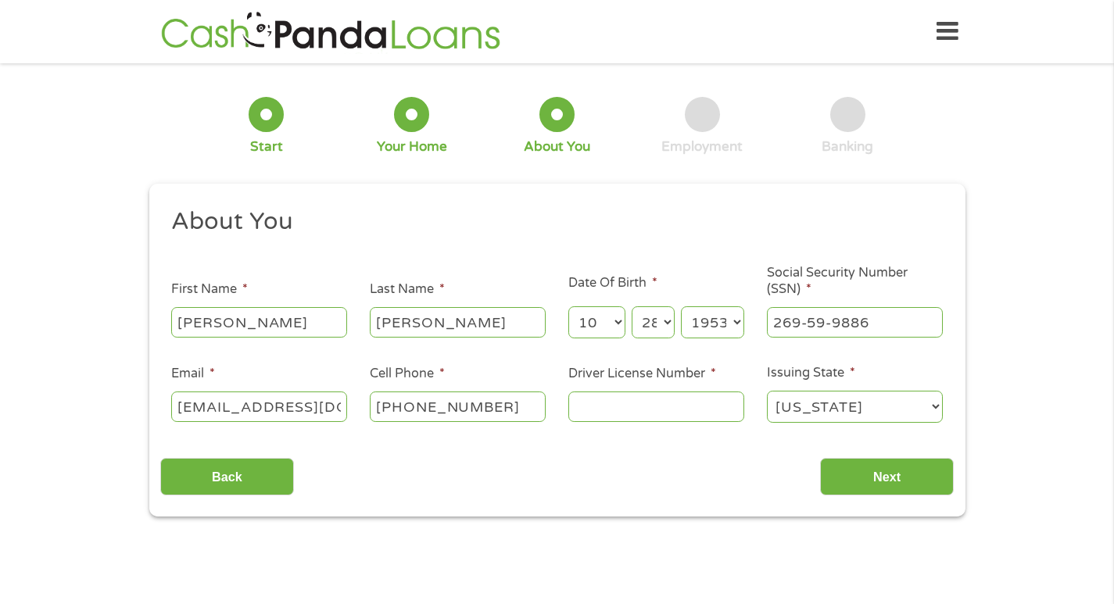
drag, startPoint x: 589, startPoint y: 409, endPoint x: 585, endPoint y: 420, distance: 12.1
click at [588, 407] on input "Driver License Number *" at bounding box center [656, 407] width 176 height 30
type input "H252522572908"
click at [903, 470] on input "Next" at bounding box center [887, 477] width 134 height 38
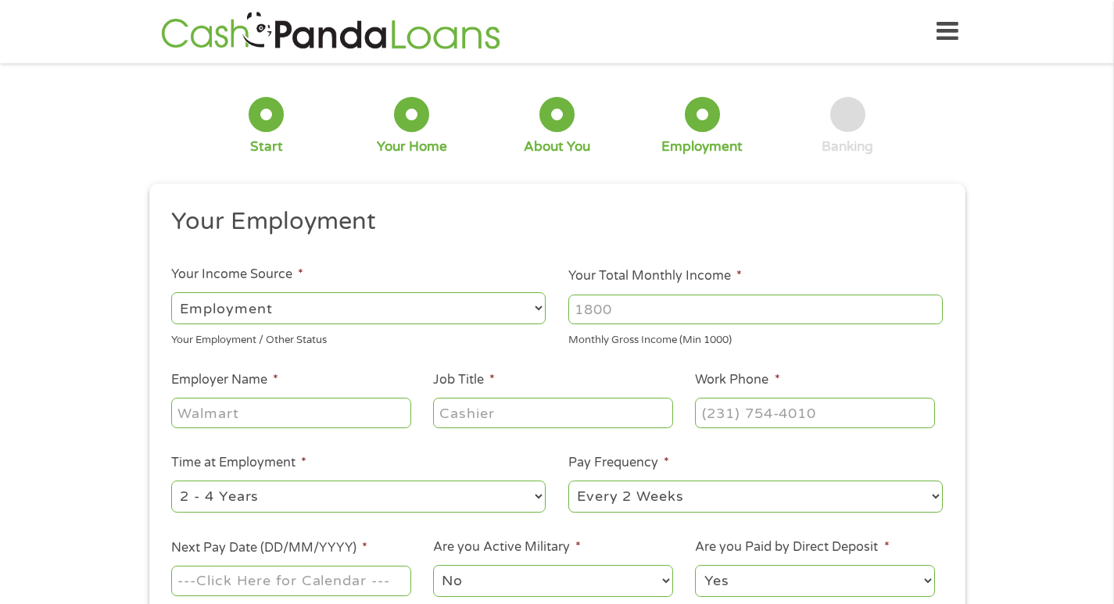
click at [538, 306] on select "--- Choose one --- Employment [DEMOGRAPHIC_DATA] Benefits" at bounding box center [358, 308] width 374 height 32
click at [619, 313] on input "Your Total Monthly Income *" at bounding box center [755, 310] width 374 height 30
type input "3950"
click at [223, 411] on input "Employer Name *" at bounding box center [290, 413] width 239 height 30
type input "Kalamazoo County Goverment"
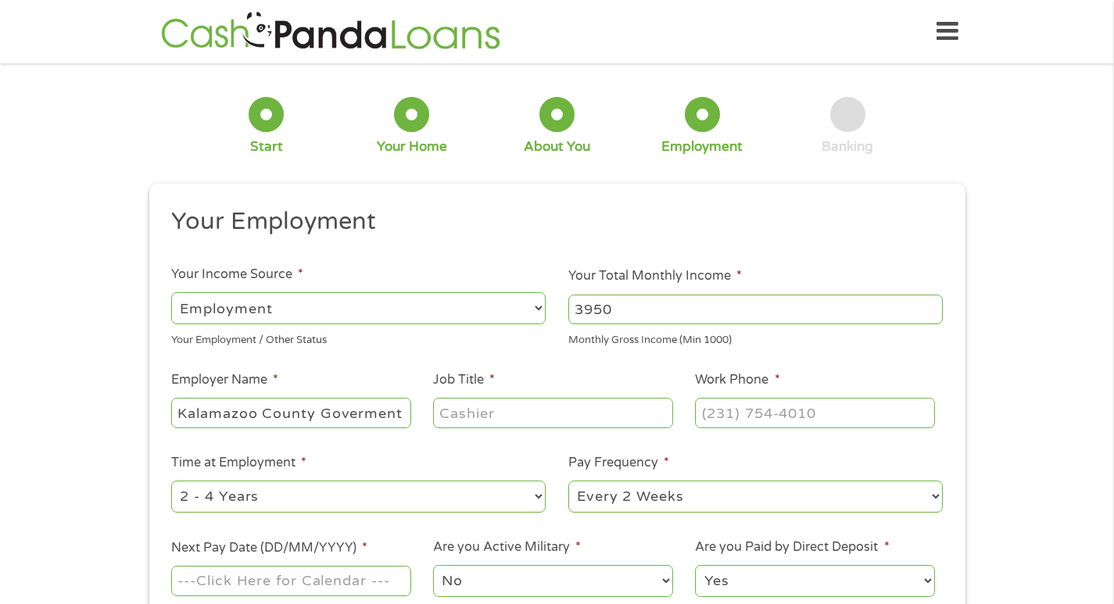
click at [485, 413] on input "Job Title *" at bounding box center [552, 413] width 239 height 30
type input "t"
type input "Technicain"
click at [709, 414] on input "(___) ___-____" at bounding box center [814, 413] width 239 height 30
type input "[PHONE_NUMBER]"
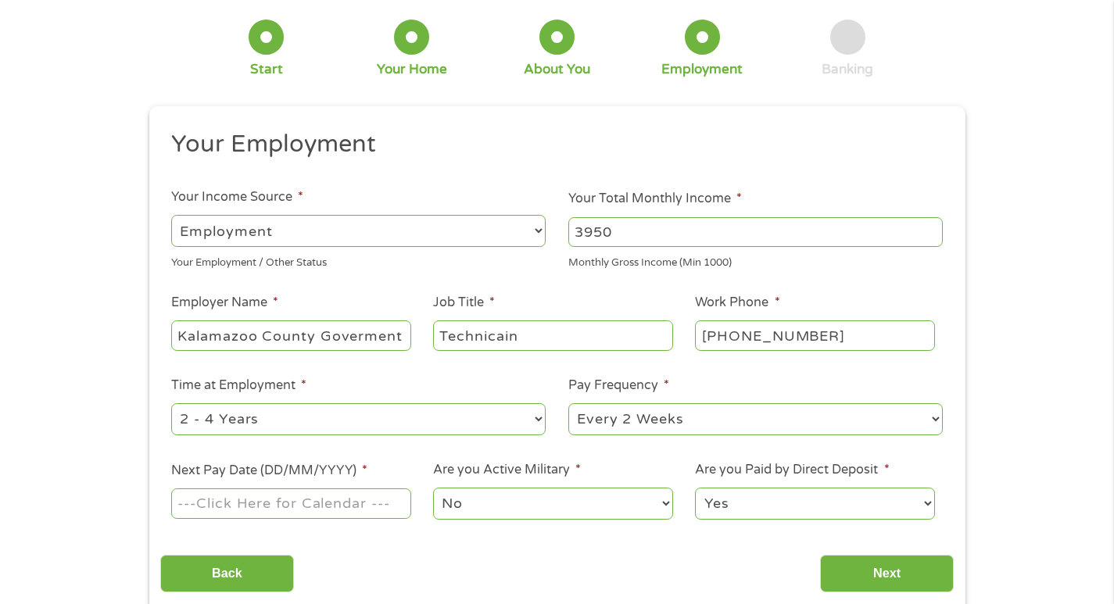
scroll to position [78, 0]
click at [541, 415] on select "--- Choose one --- 1 Year or less 1 - 2 Years 2 - 4 Years Over 4 Years" at bounding box center [358, 418] width 374 height 32
select select "60months"
click at [171, 402] on select "--- Choose one --- 1 Year or less 1 - 2 Years 2 - 4 Years Over 4 Years" at bounding box center [358, 418] width 374 height 32
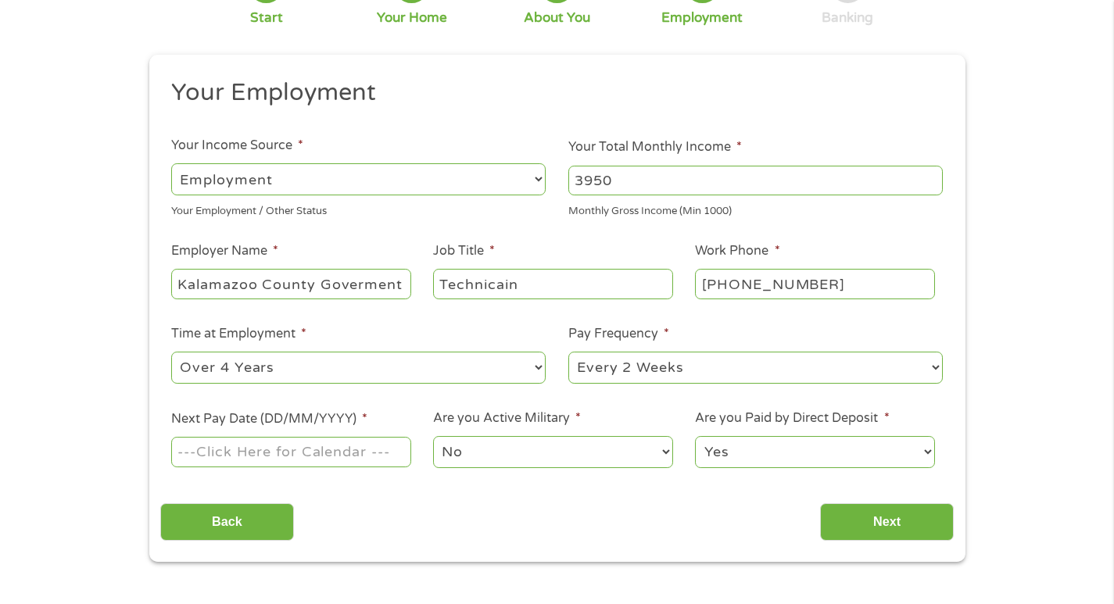
scroll to position [156, 0]
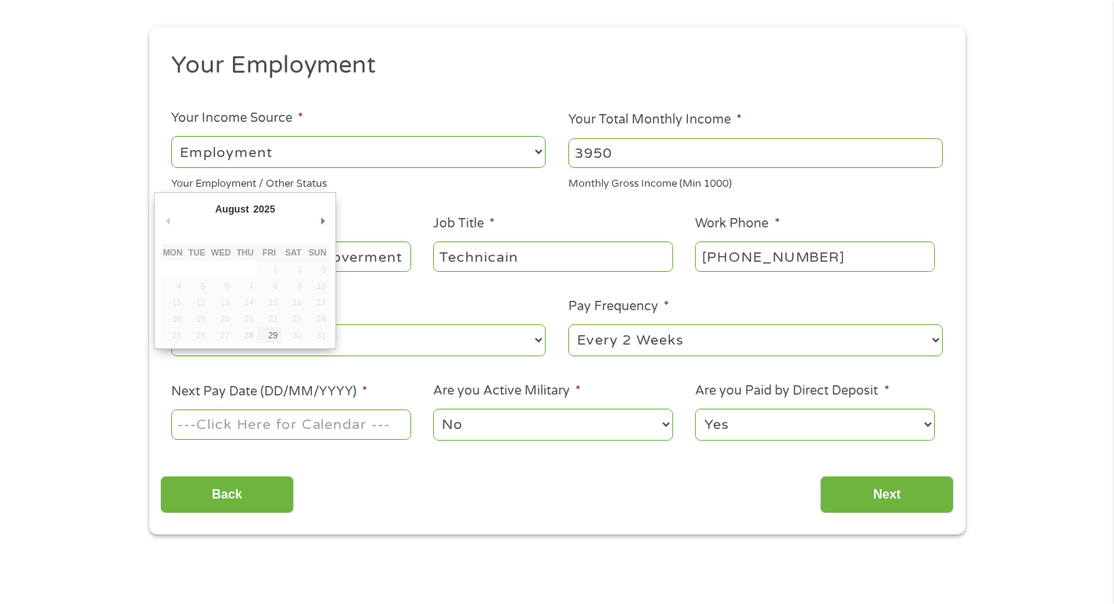
click at [194, 421] on input "Next Pay Date (DD/MM/YYYY) *" at bounding box center [290, 425] width 239 height 30
type input "[DATE]"
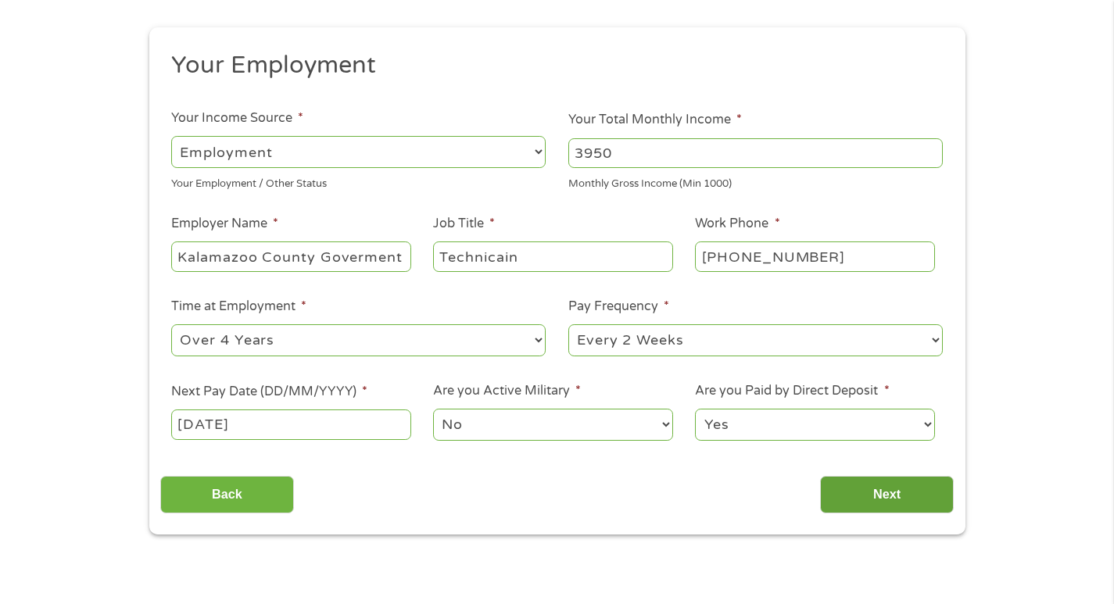
click at [878, 492] on input "Next" at bounding box center [887, 495] width 134 height 38
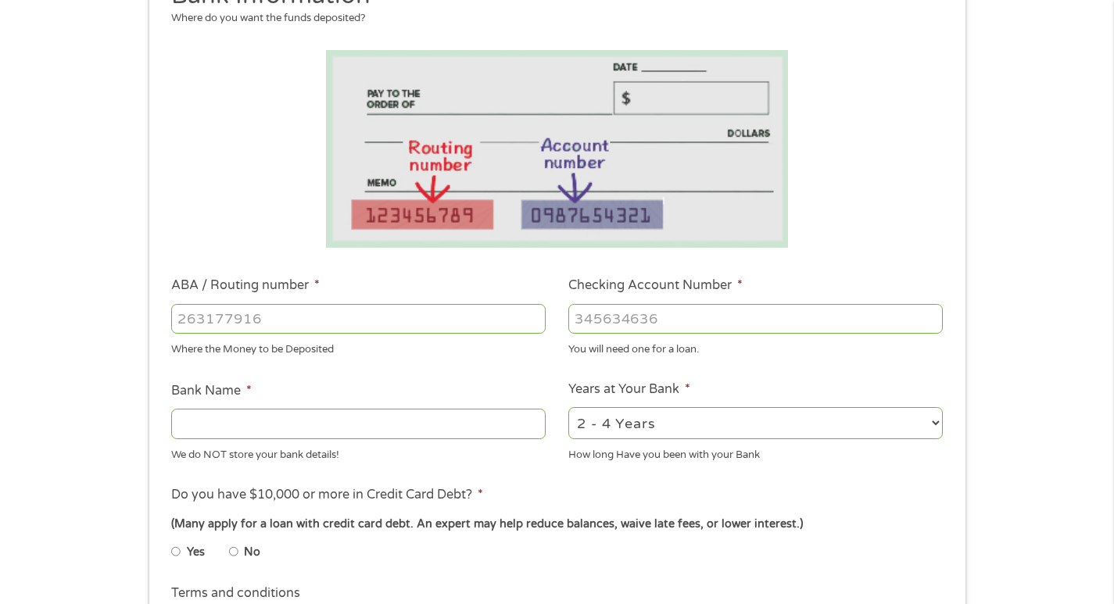
scroll to position [234, 0]
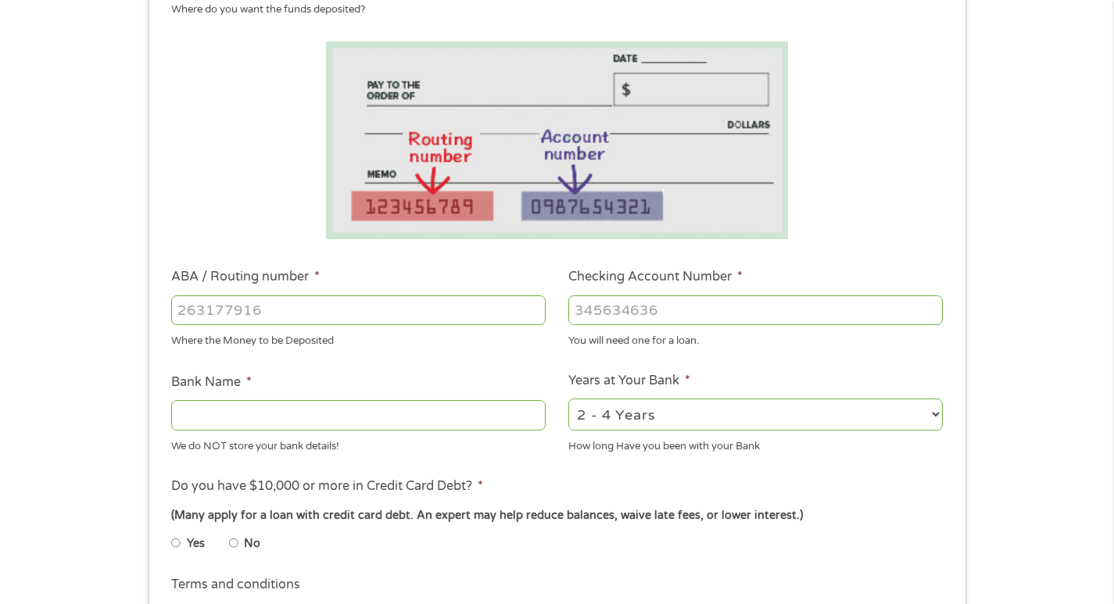
click at [178, 309] on input "ABA / Routing number *" at bounding box center [358, 310] width 374 height 30
type input "2724811839"
click at [579, 312] on input "Checking Account Number *" at bounding box center [755, 310] width 374 height 30
type input "9201951838"
click at [218, 415] on input "Bank Name *" at bounding box center [358, 415] width 374 height 30
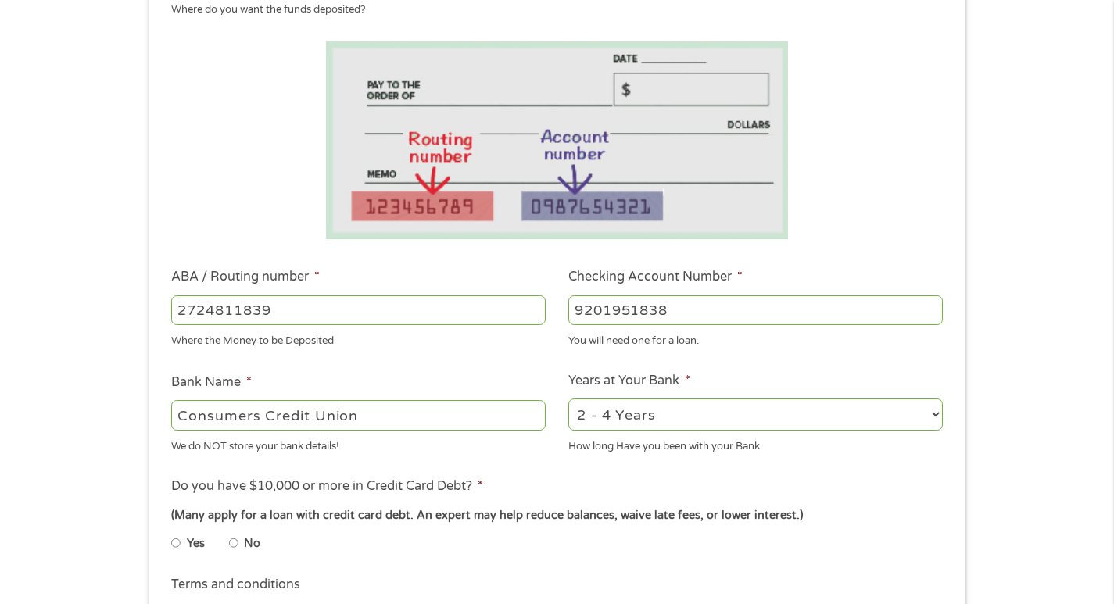
type input "Consumers Credit Union"
click at [935, 413] on select "2 - 4 Years 6 - 12 Months 1 - 2 Years Over 4 Years" at bounding box center [755, 415] width 374 height 32
select select "60months"
click at [568, 399] on select "2 - 4 Years 6 - 12 Months 1 - 2 Years Over 4 Years" at bounding box center [755, 415] width 374 height 32
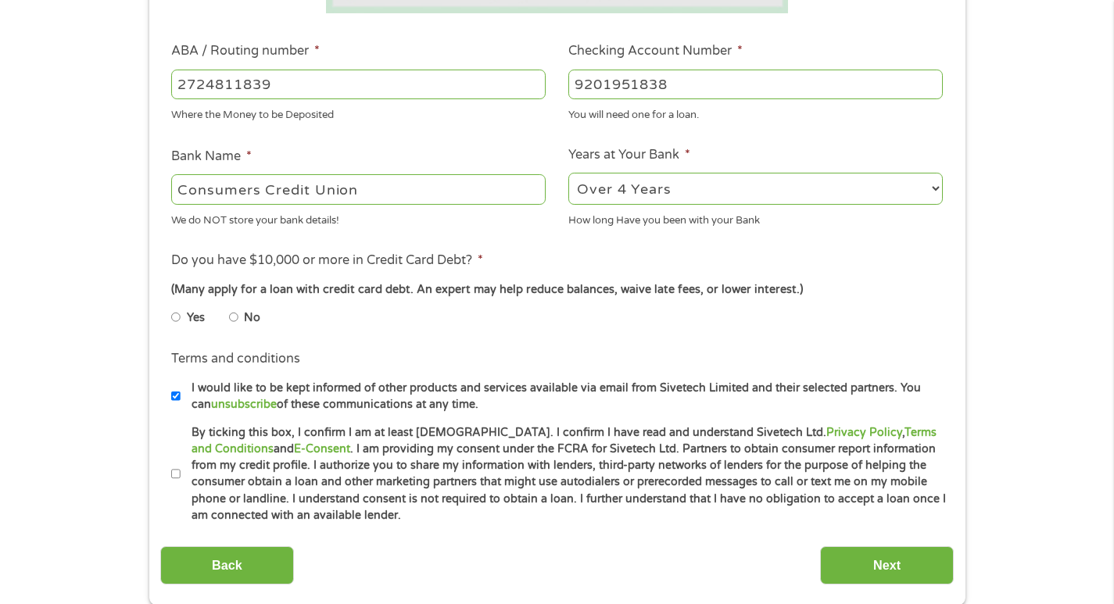
scroll to position [469, 0]
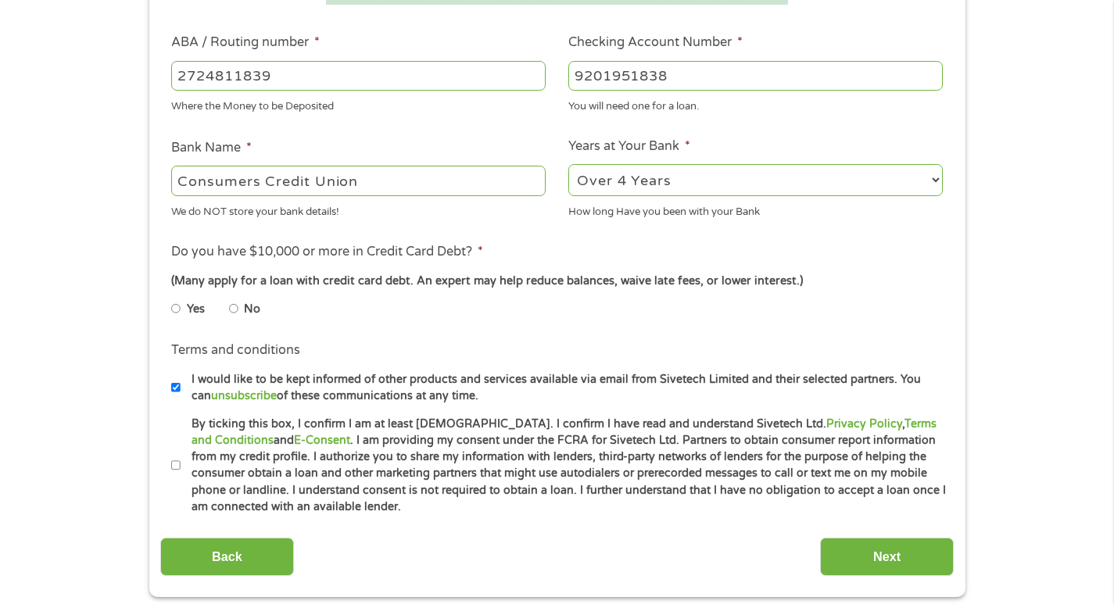
click at [234, 309] on input "No" at bounding box center [233, 308] width 9 height 25
radio input "true"
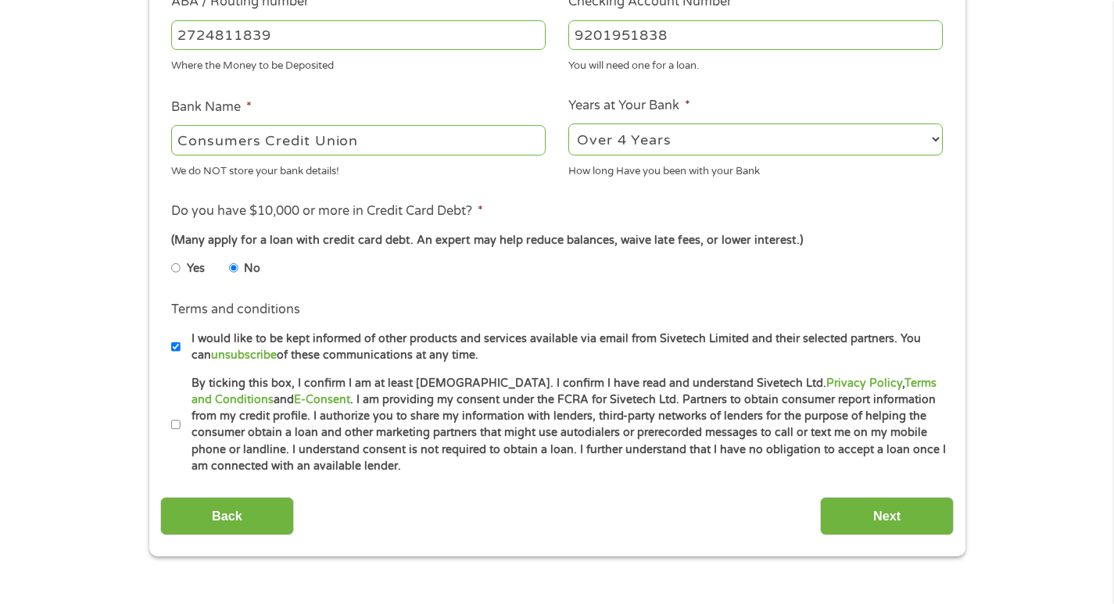
scroll to position [625, 0]
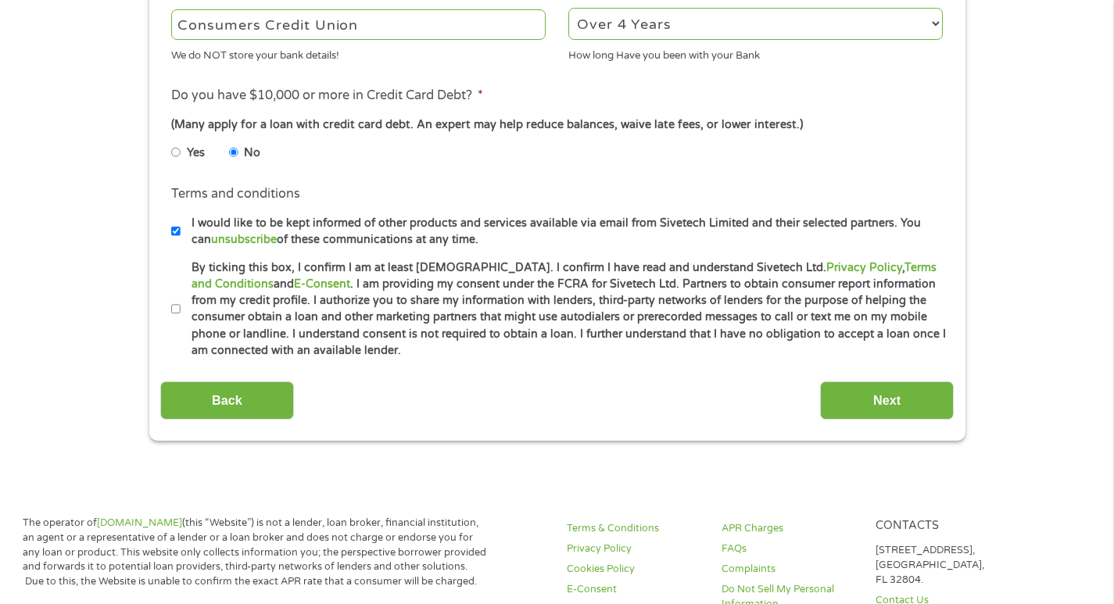
click at [177, 309] on input "By ticking this box, I confirm I am at least [DEMOGRAPHIC_DATA]. I confirm I ha…" at bounding box center [175, 309] width 9 height 25
checkbox input "true"
click at [875, 404] on input "Next" at bounding box center [887, 400] width 134 height 38
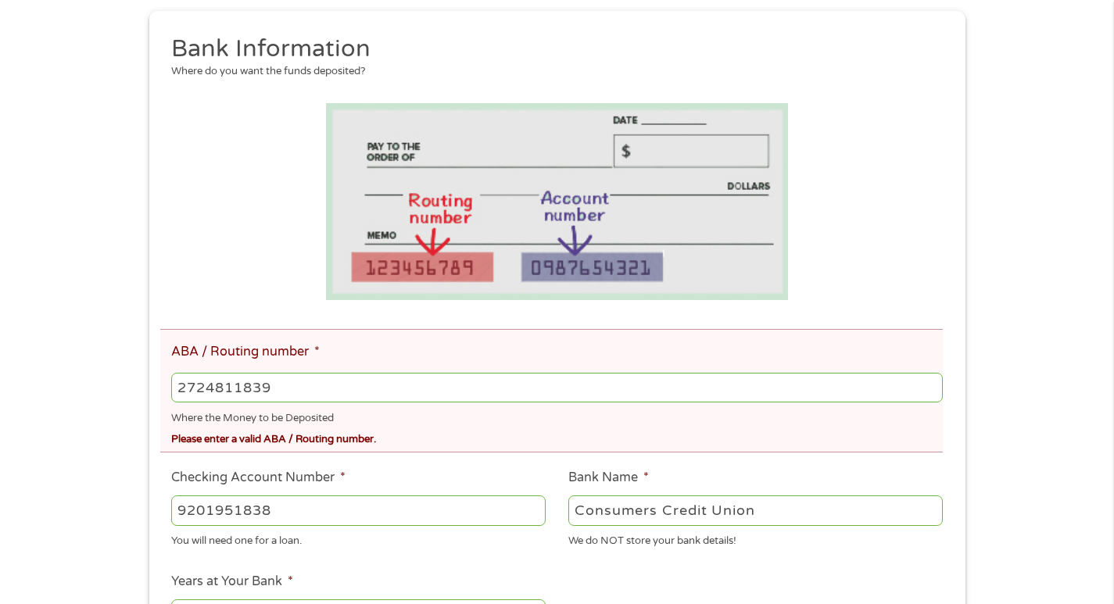
scroll to position [234, 0]
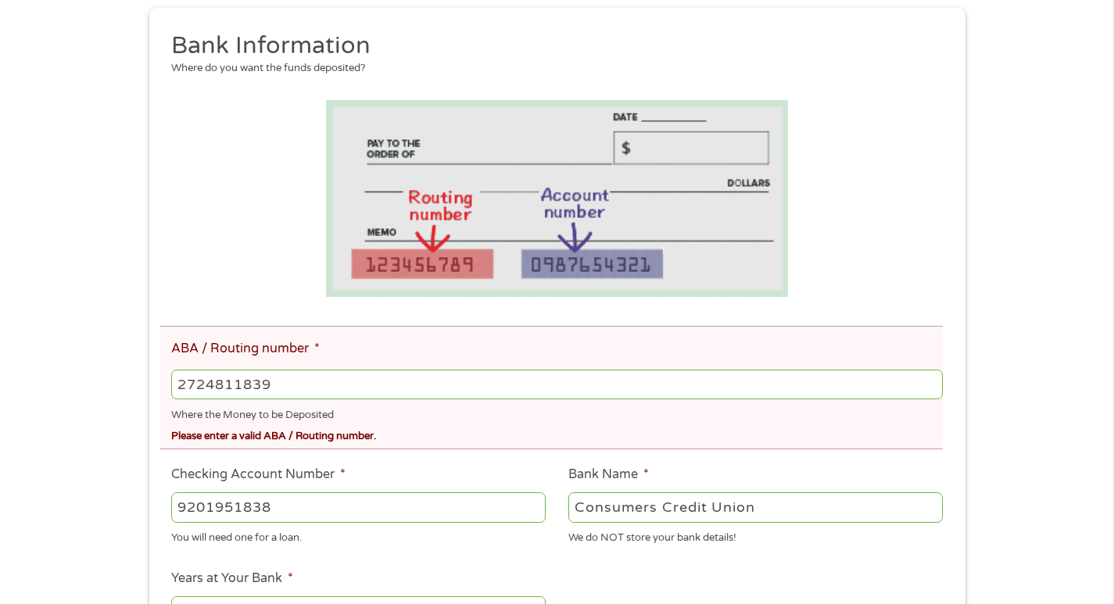
click at [295, 384] on input "2724811839" at bounding box center [556, 385] width 771 height 30
type input "272481839"
type input "CONSUMERS CREDIT UNION"
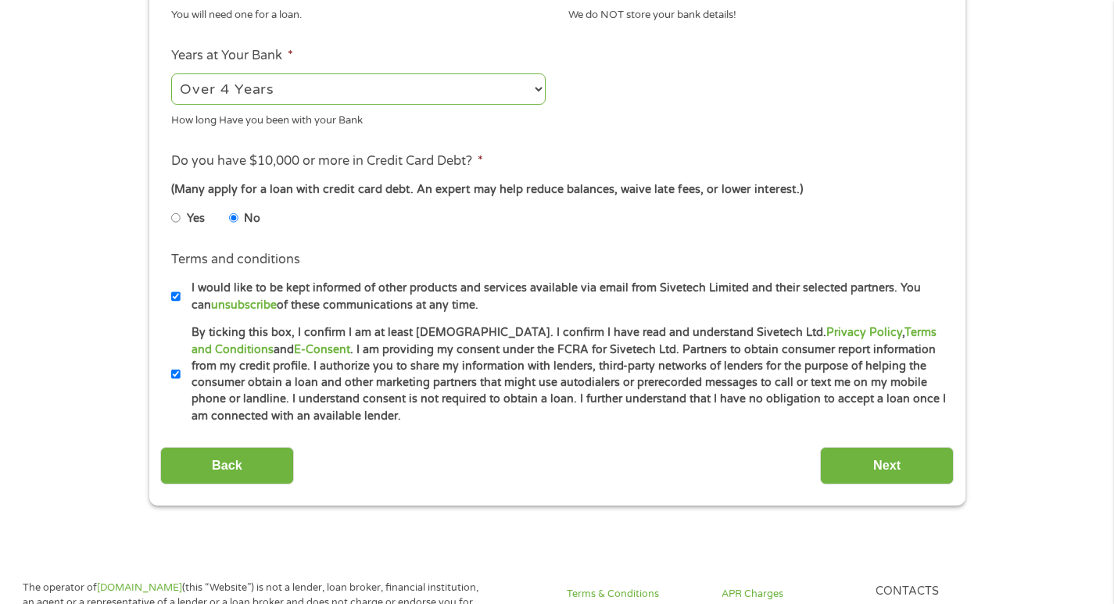
scroll to position [782, 0]
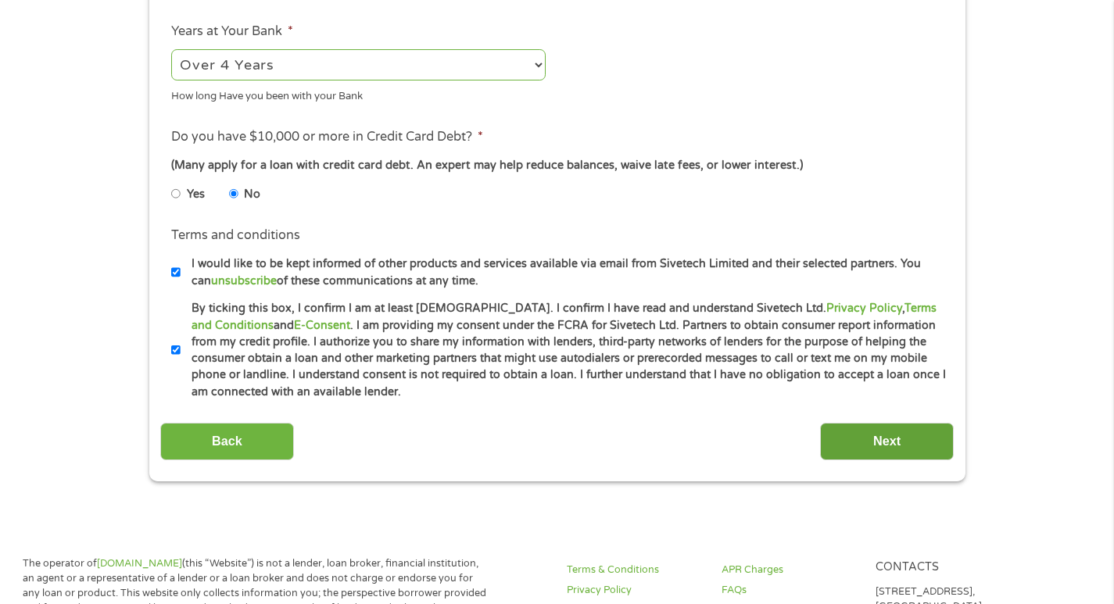
type input "272481839"
click at [868, 439] on input "Next" at bounding box center [887, 442] width 134 height 38
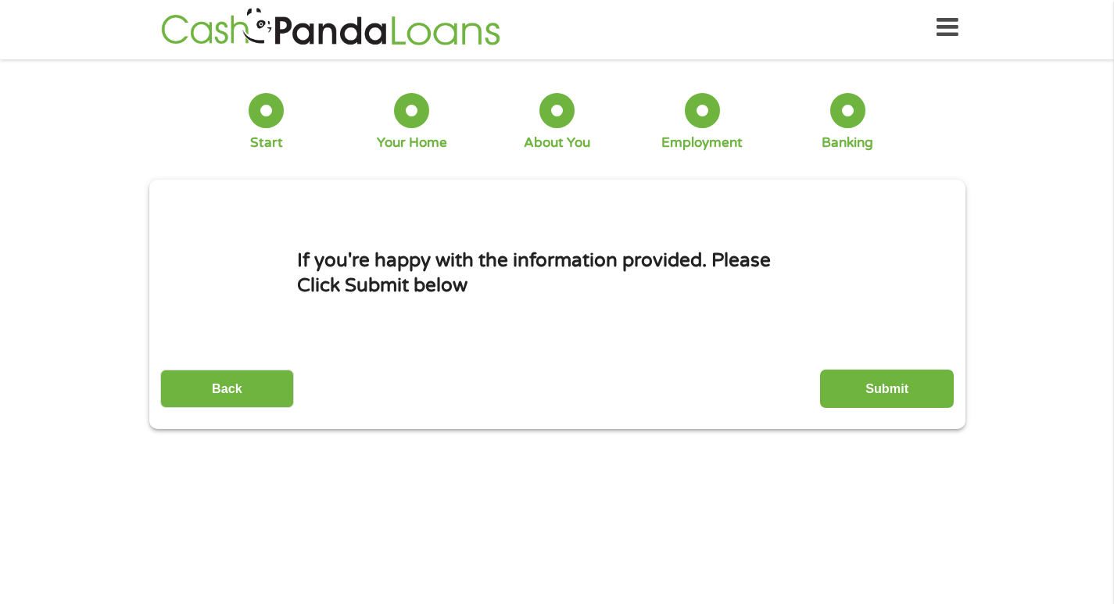
scroll to position [0, 0]
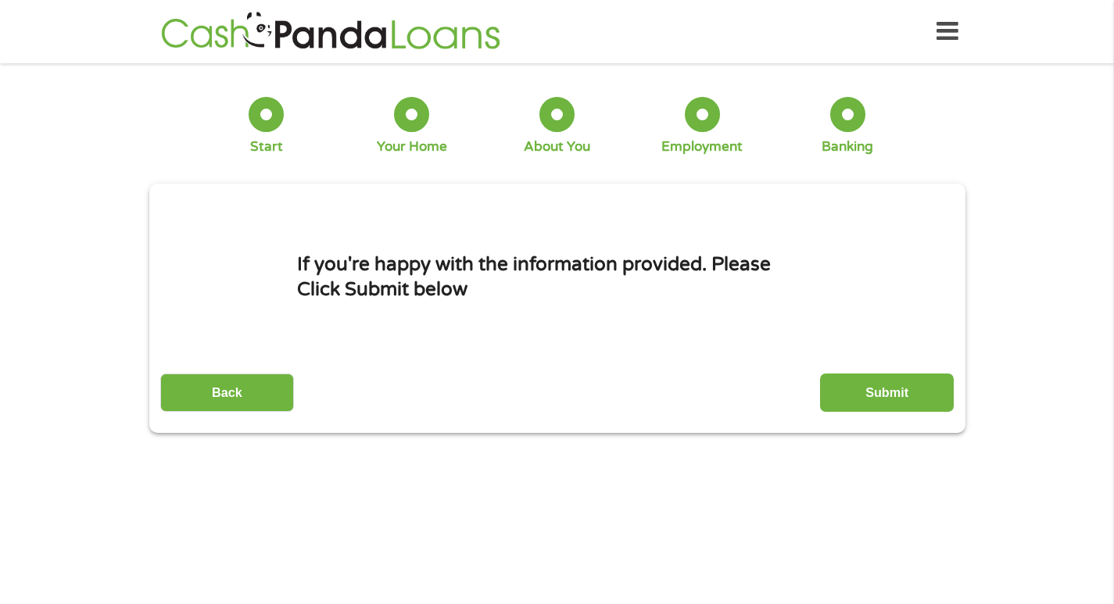
click at [850, 396] on input "Submit" at bounding box center [887, 393] width 134 height 38
